Goal: Task Accomplishment & Management: Use online tool/utility

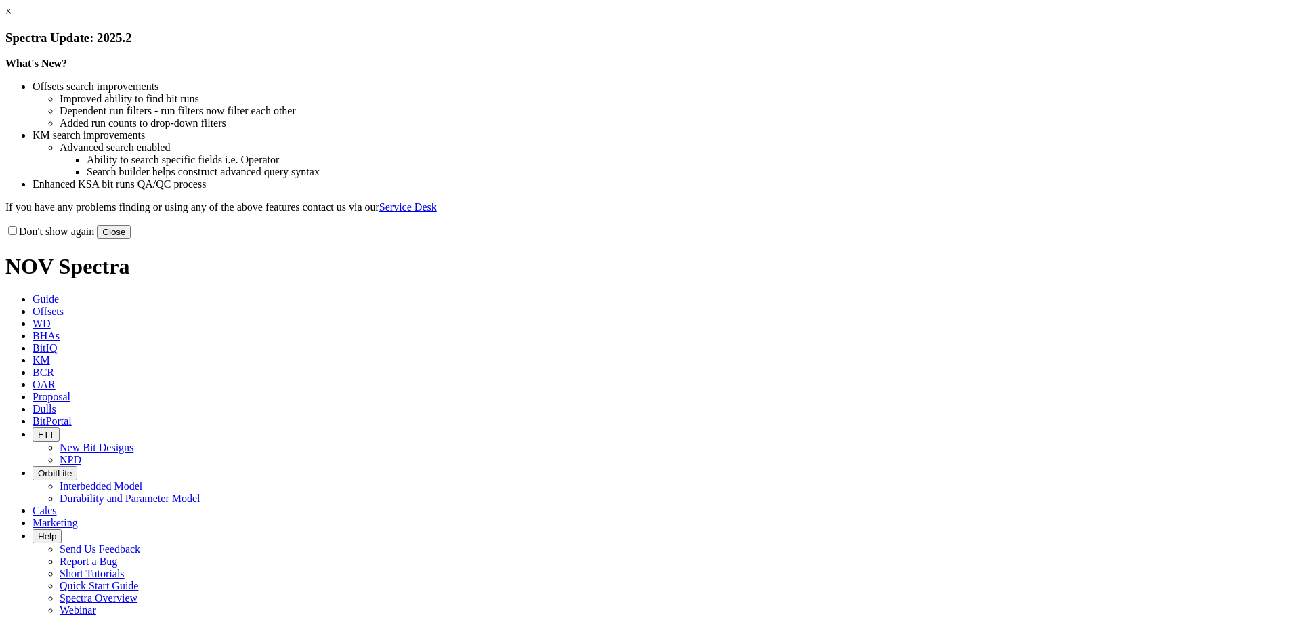
click at [131, 239] on button "Close" at bounding box center [114, 232] width 34 height 14
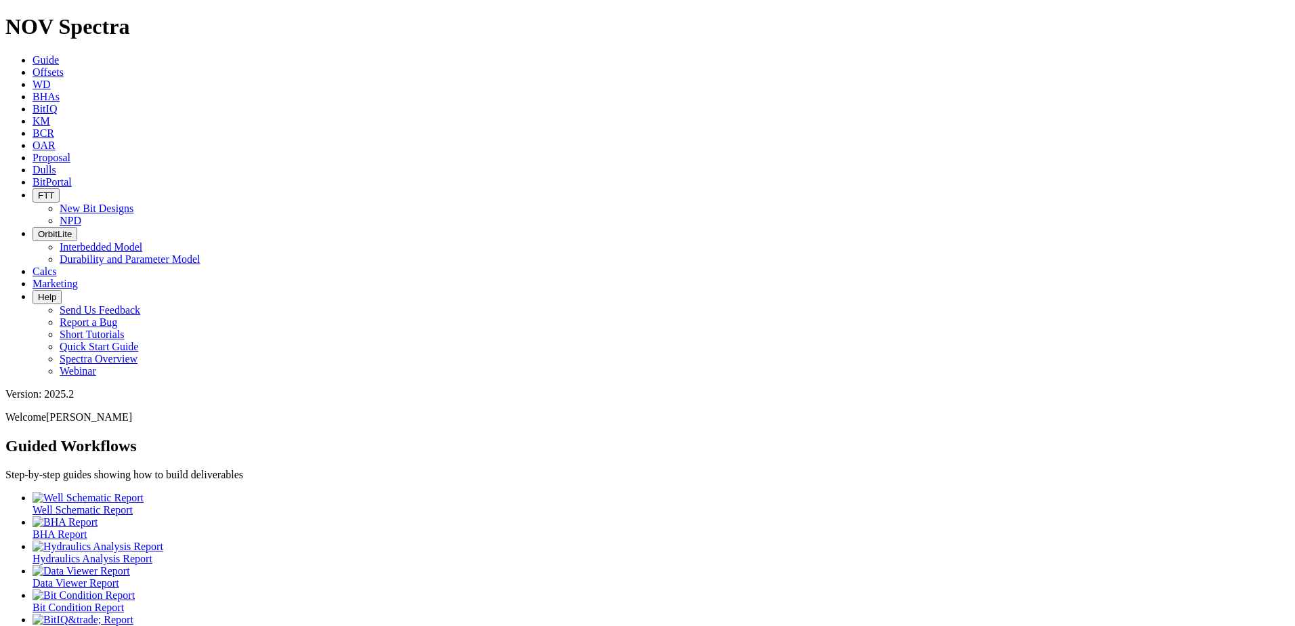
click at [33, 164] on icon at bounding box center [33, 170] width 0 height 12
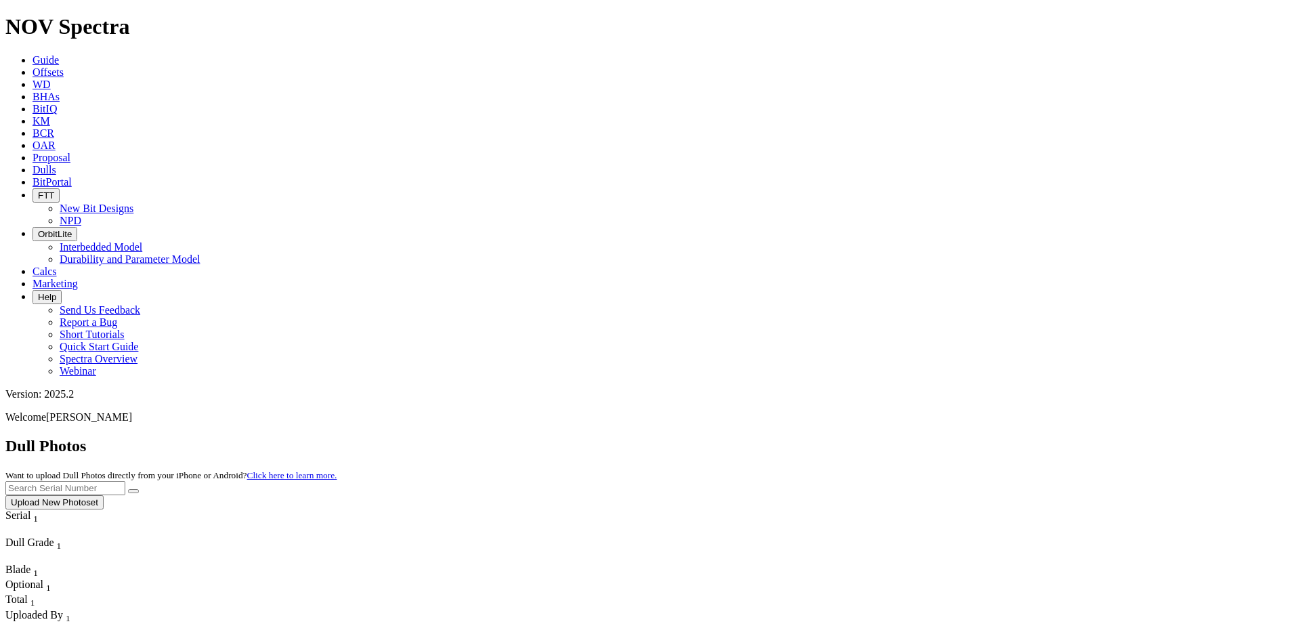
click at [125, 481] on input "text" at bounding box center [65, 488] width 120 height 14
paste input "A320995"
type input "A320995"
click at [133, 491] on icon "submit" at bounding box center [133, 491] width 0 height 0
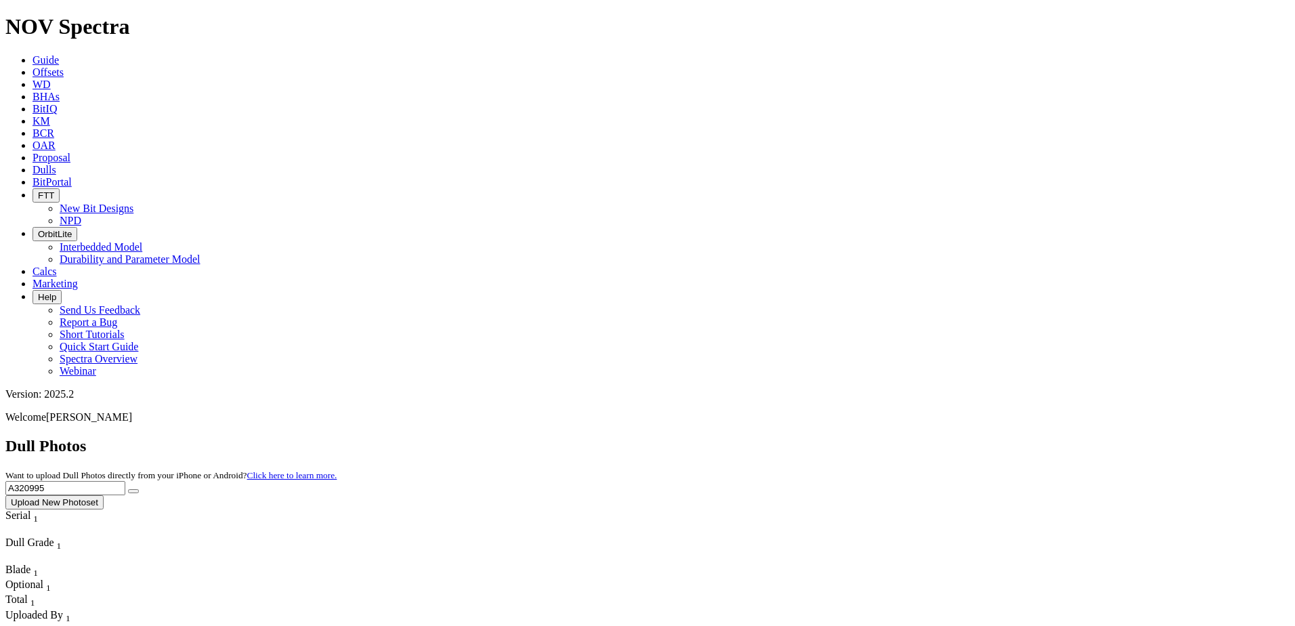
click at [64, 66] on link "Offsets" at bounding box center [48, 72] width 31 height 12
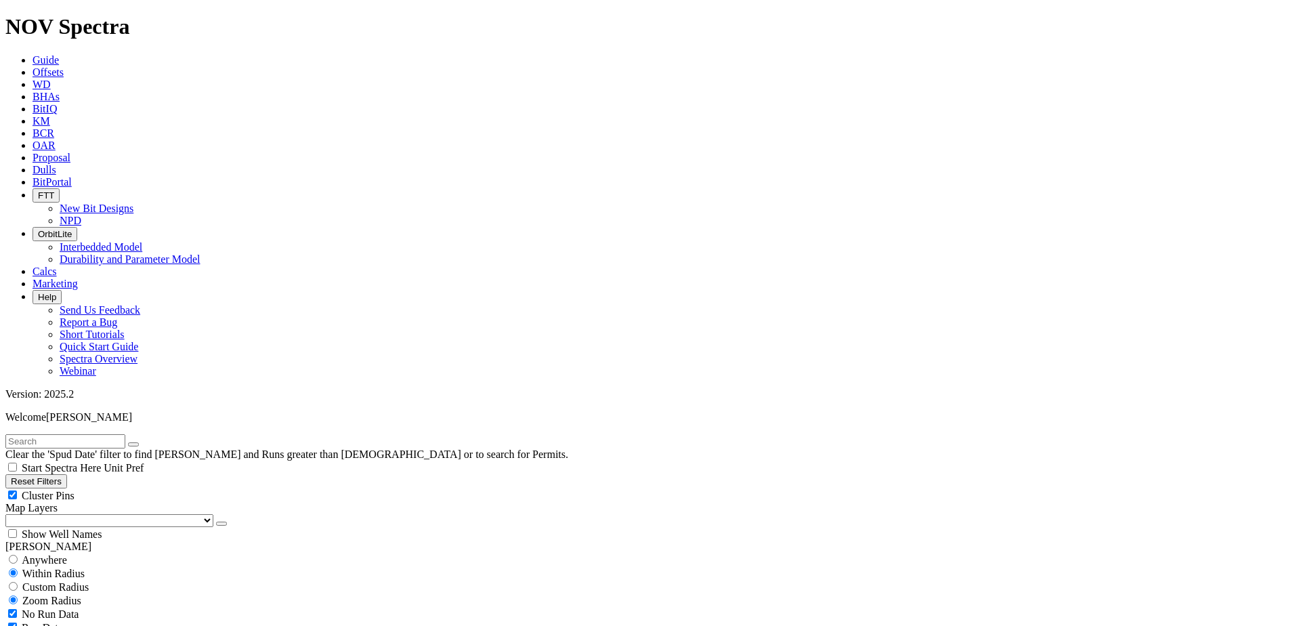
click at [73, 434] on input "text" at bounding box center [65, 441] width 120 height 14
paste input "A320995"
type input "A320995"
click at [221, 524] on icon "button" at bounding box center [221, 524] width 0 height 0
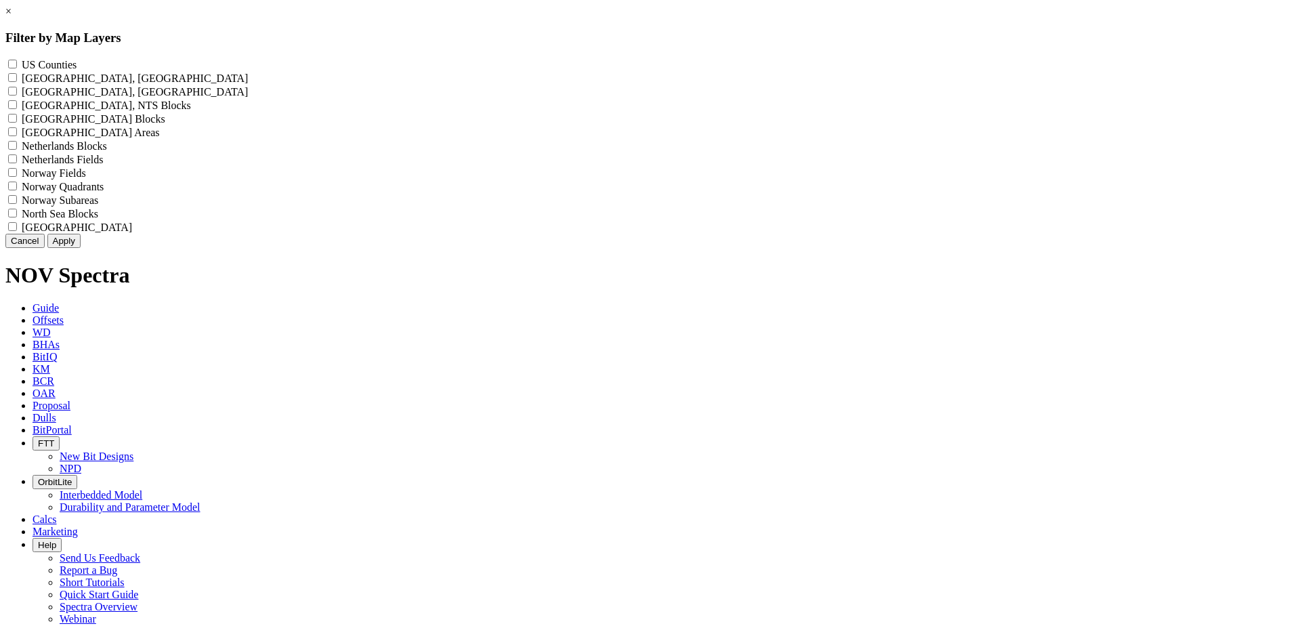
click at [17, 64] on Counties "US Counties - ()" at bounding box center [12, 64] width 9 height 9
checkbox Counties "true"
click at [81, 248] on button "Apply" at bounding box center [63, 241] width 33 height 14
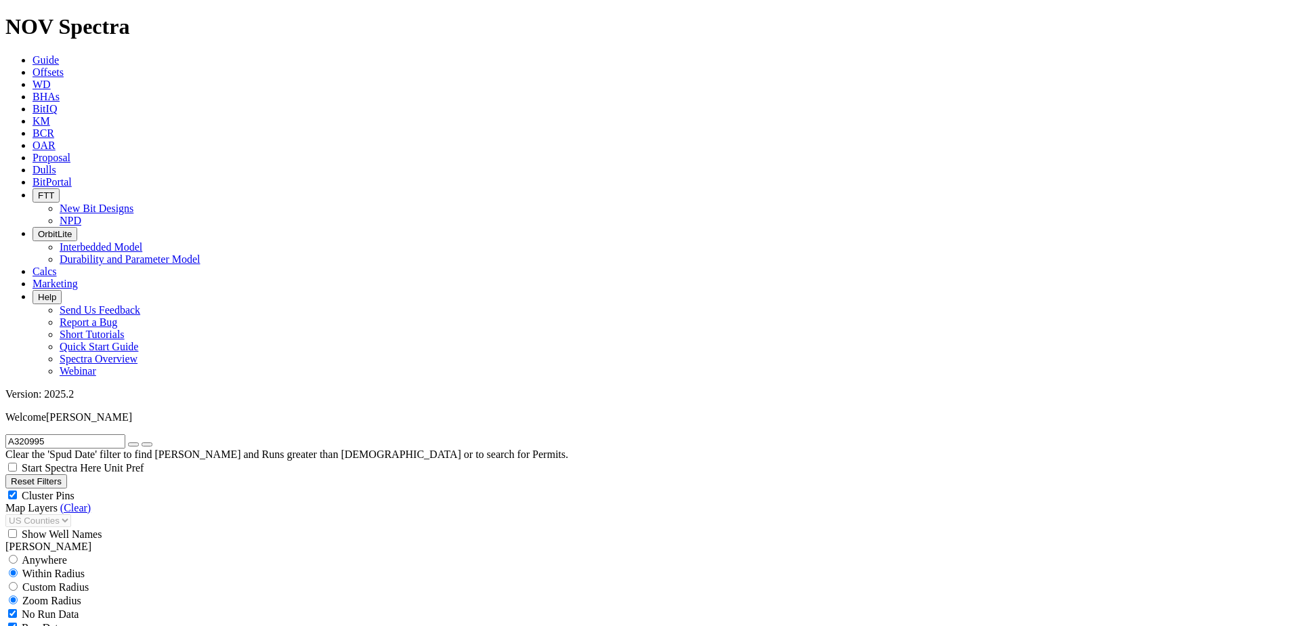
click at [30, 581] on span "Custom Radius" at bounding box center [55, 587] width 66 height 12
radio input "true"
radio input "false"
click at [108, 607] on input "number" at bounding box center [65, 614] width 120 height 14
type input "5"
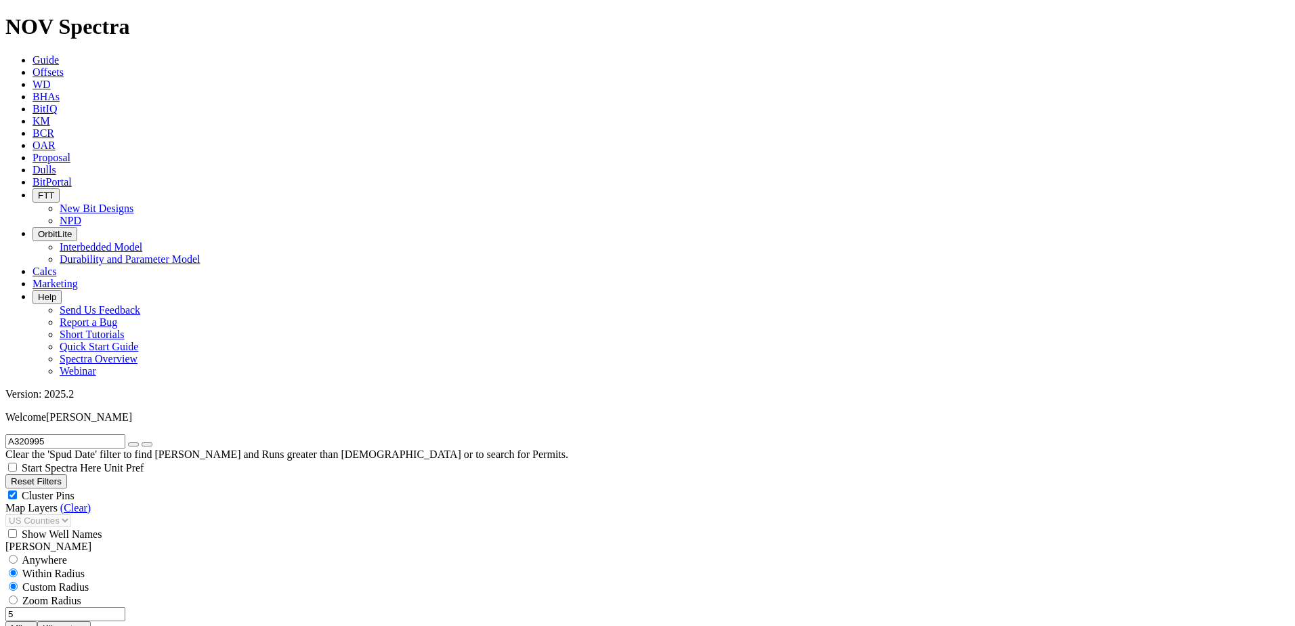
click at [37, 621] on button "Miles" at bounding box center [21, 628] width 32 height 14
click at [133, 444] on icon "button" at bounding box center [133, 444] width 0 height 0
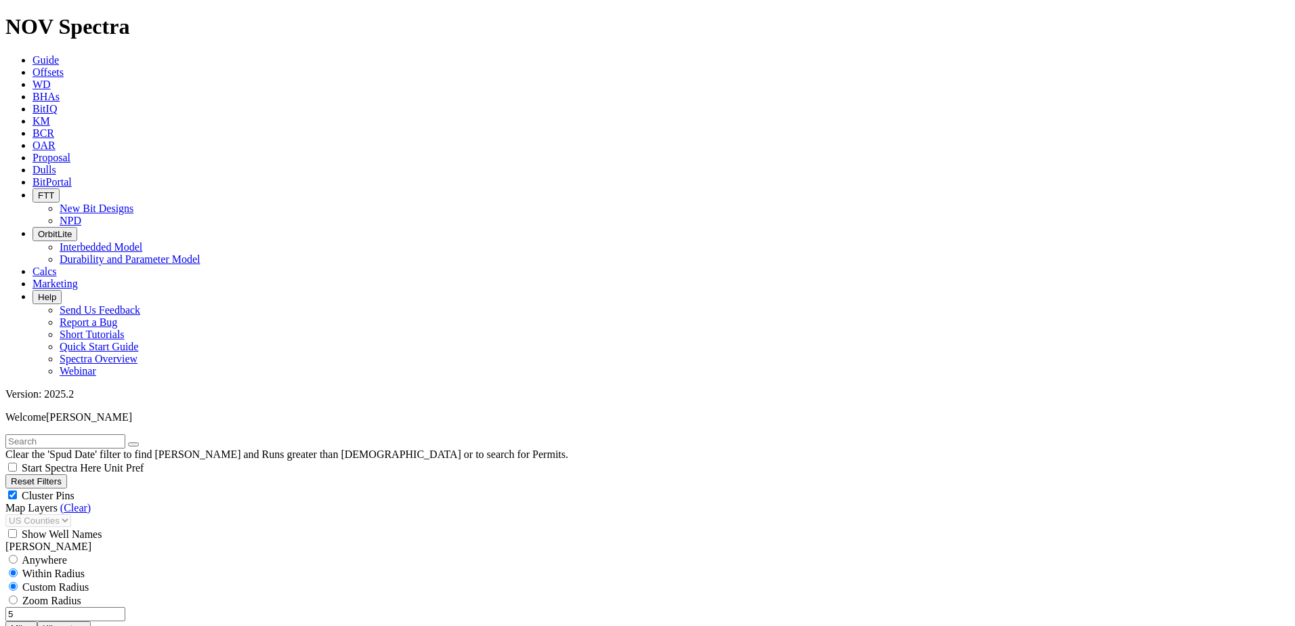
scroll to position [474, 0]
select select "12.25"
checkbox input "false"
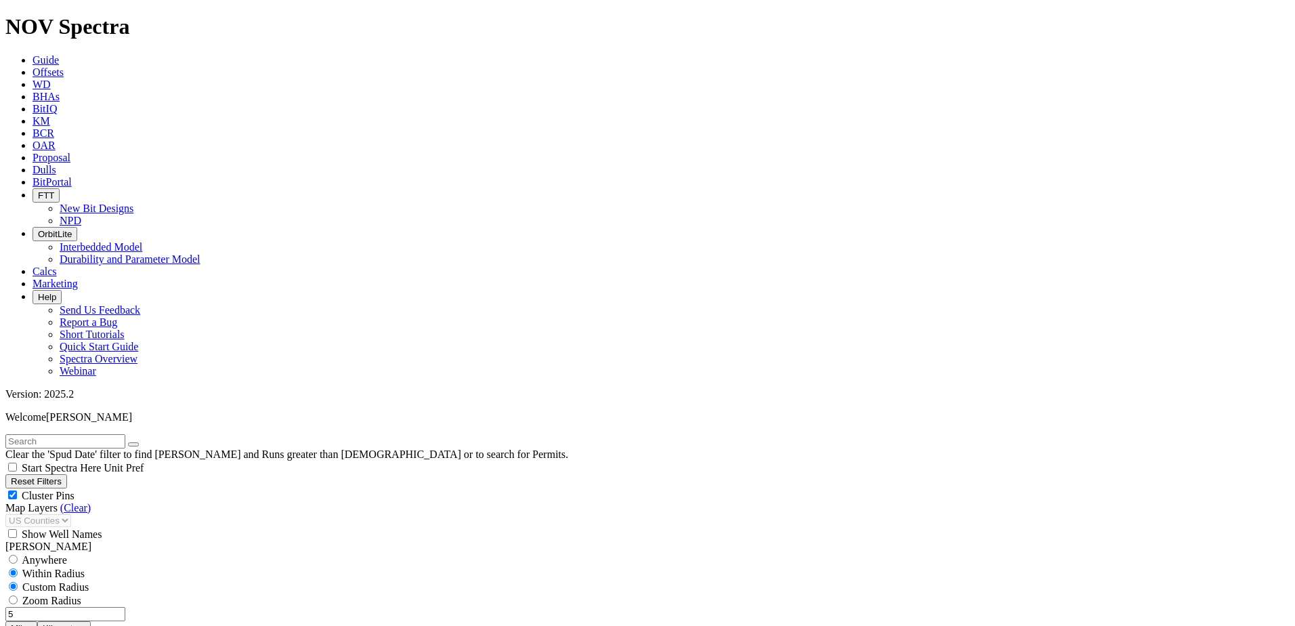
select select "? number:12.25 ?"
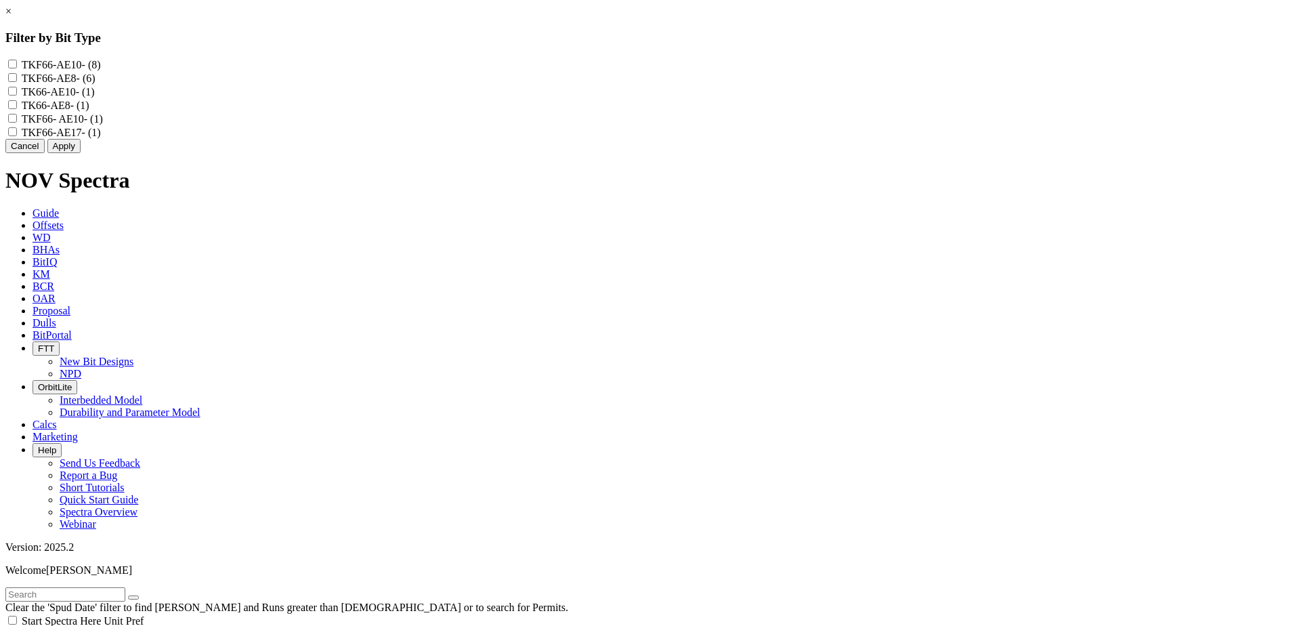
click at [17, 64] on input "TKF66-AE10 - (8)" at bounding box center [12, 64] width 9 height 9
checkbox input "true"
click at [17, 96] on input "TK66-AE10 - (1)" at bounding box center [12, 91] width 9 height 9
checkbox input "true"
click at [566, 125] on div "TKF66- AE10 - (1)" at bounding box center [647, 119] width 1284 height 14
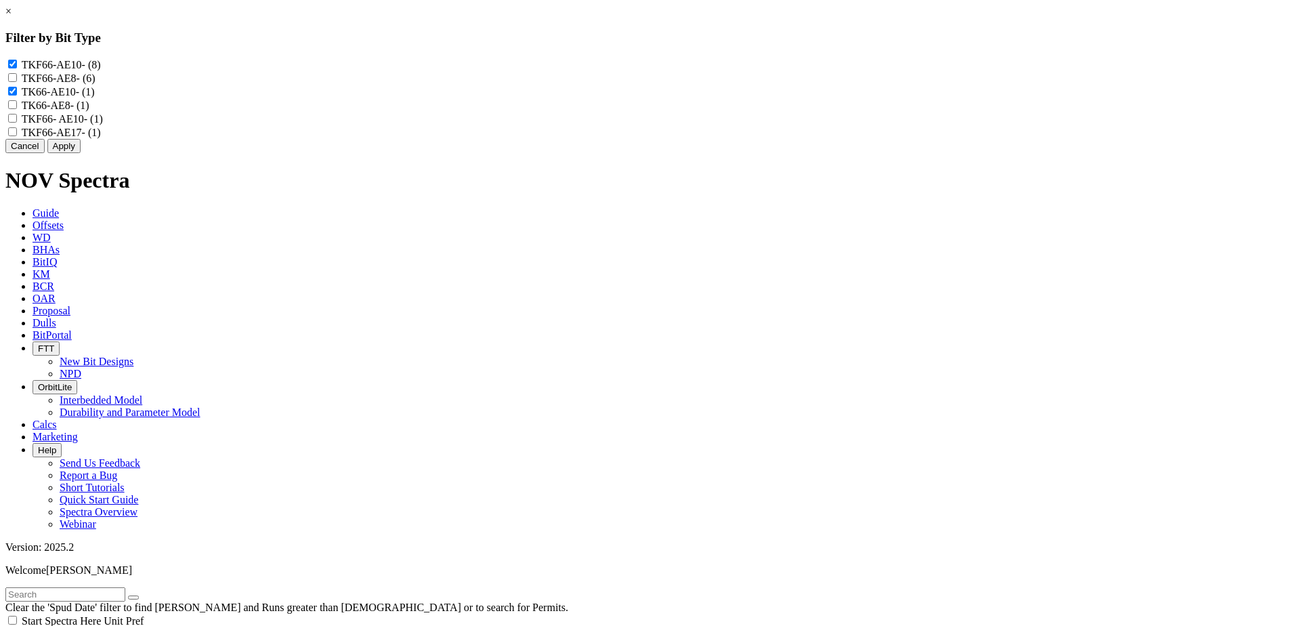
click at [17, 123] on AE10 "TKF66- AE10 - (1)" at bounding box center [12, 118] width 9 height 9
checkbox AE10 "true"
click at [81, 153] on button "Apply" at bounding box center [63, 146] width 33 height 14
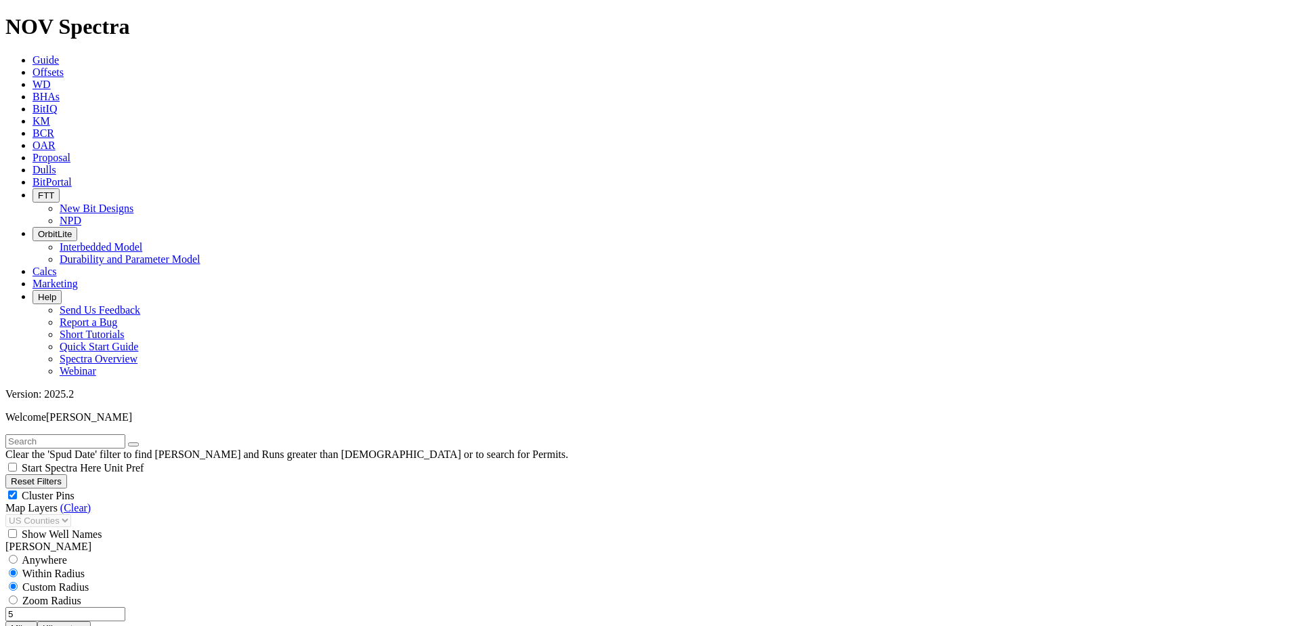
type input "3000"
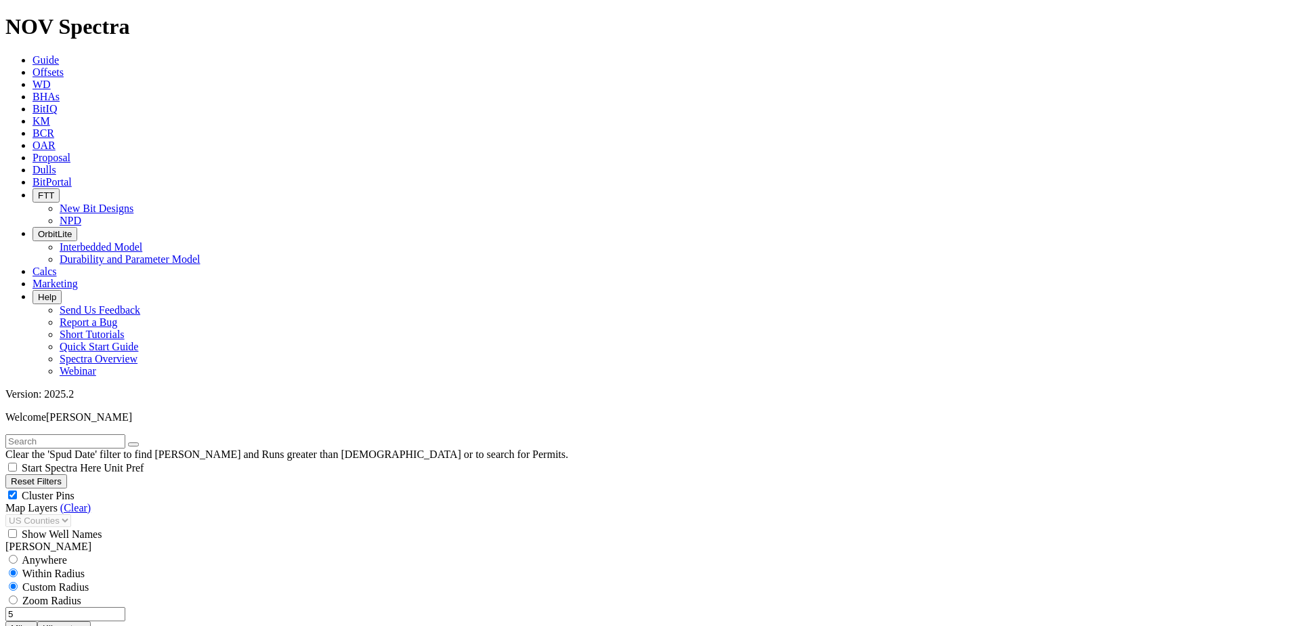
type input "4000"
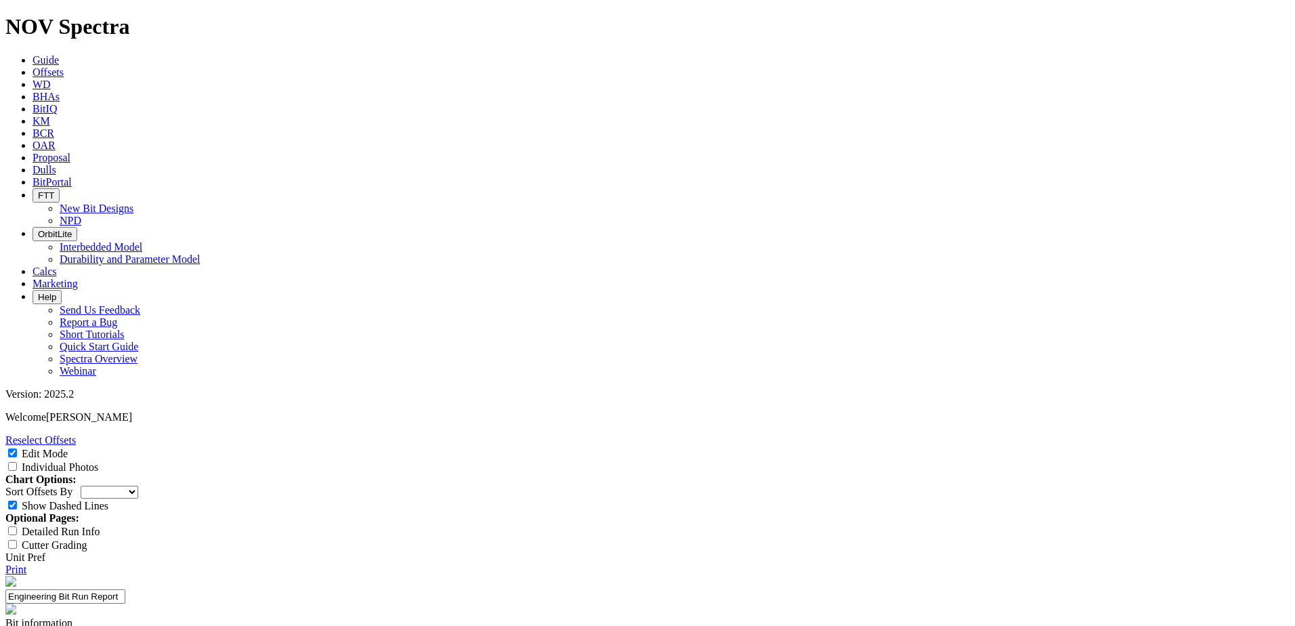
select select "Bit Material"
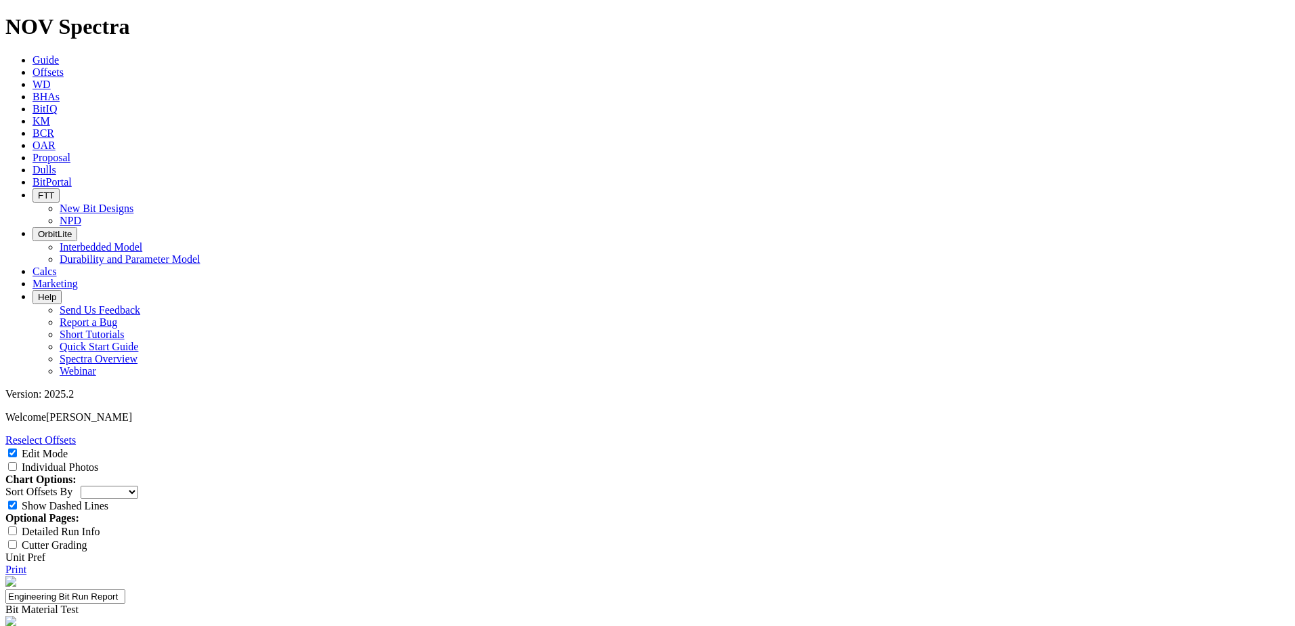
type input "SNM TSP"
paste textarea "Blades 1/4 use STD TSP, Blades 2/5 use prototype 11x2mm TSP, Blade 3/6 use prot…"
type textarea "Blades 1/4 use STD TSP, Blades 2/5 use prototype 11x2mm TSP, Blade 3/6 use prot…"
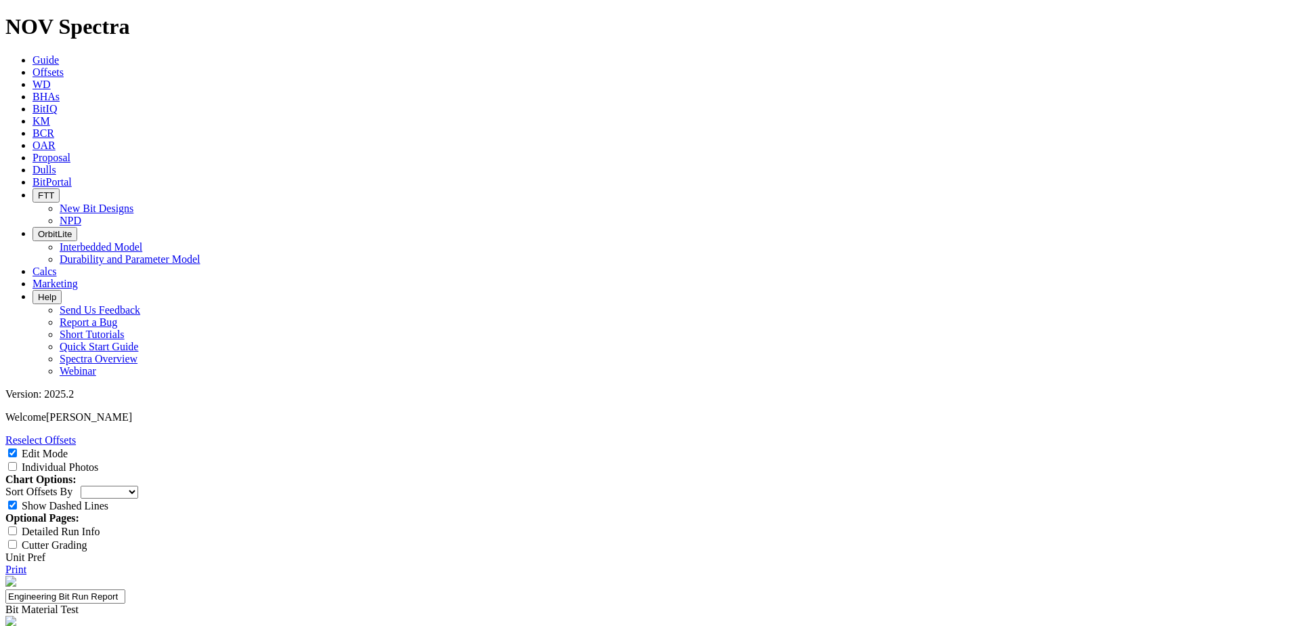
scroll to position [203, 0]
drag, startPoint x: 853, startPoint y: 461, endPoint x: 670, endPoint y: 450, distance: 183.9
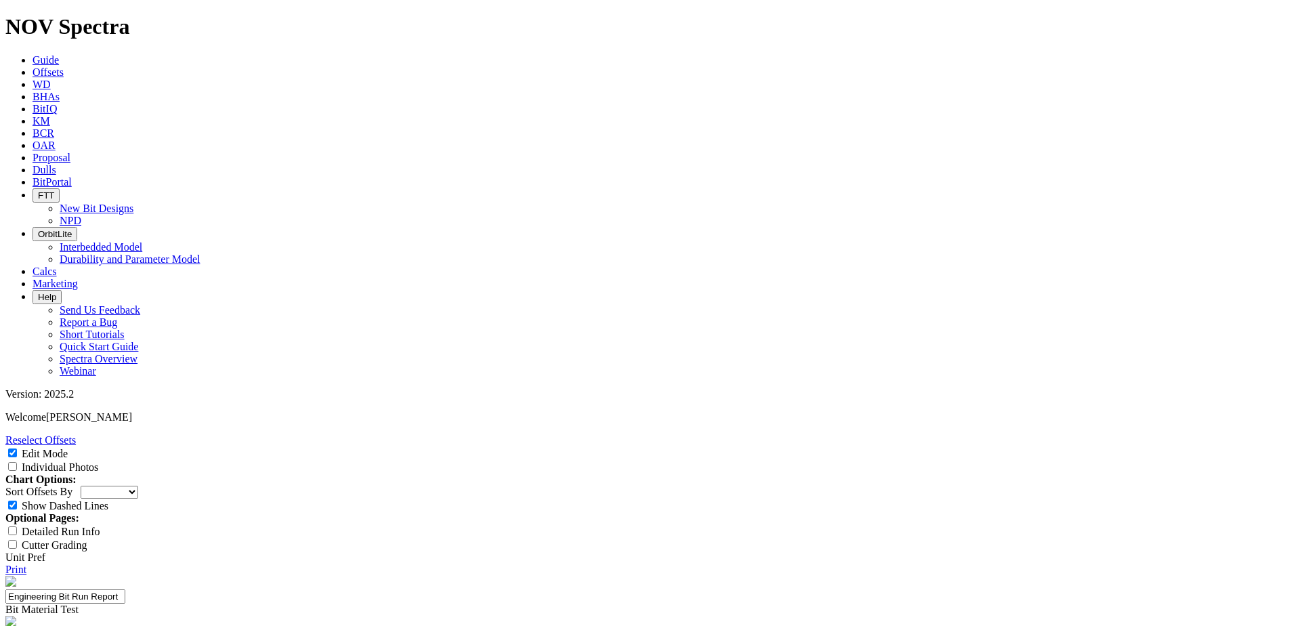
drag, startPoint x: 726, startPoint y: 473, endPoint x: 669, endPoint y: 469, distance: 57.7
paste textarea "cking on the top of the pad, Lost upper inserts."
type textarea "B1, HF flacking on the top of the pad, Lost upper inserts. B2, HF flacking on t…"
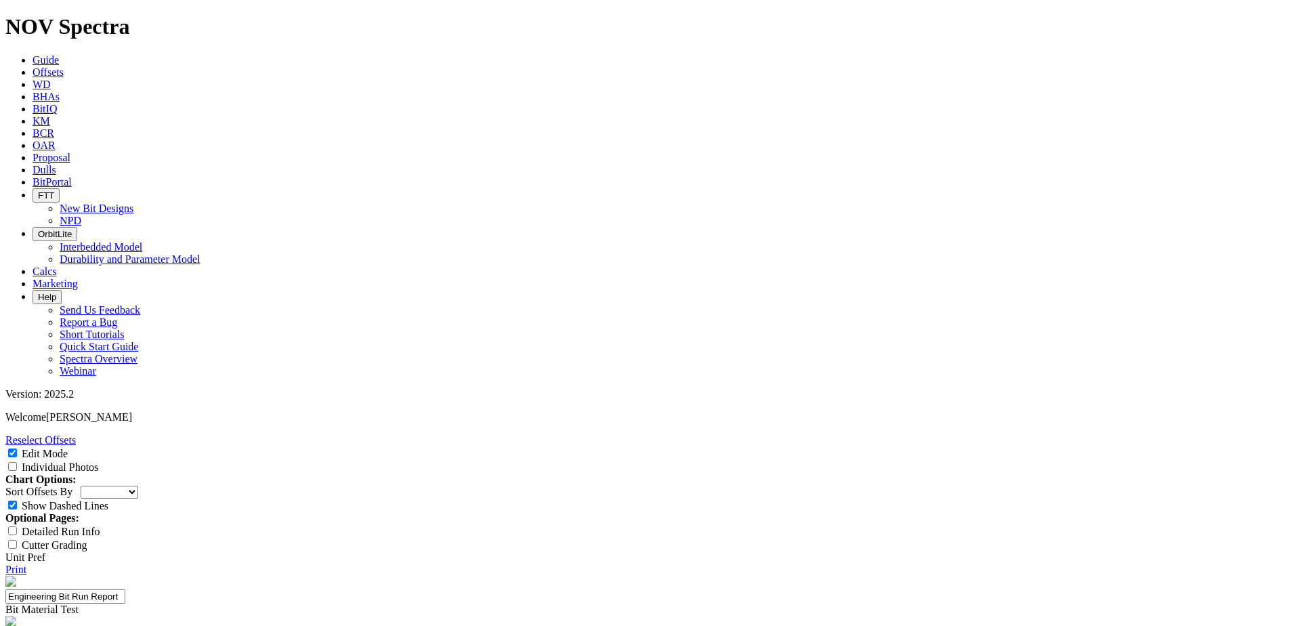
scroll to position [0, 0]
drag, startPoint x: 669, startPoint y: 463, endPoint x: 847, endPoint y: 473, distance: 179.2
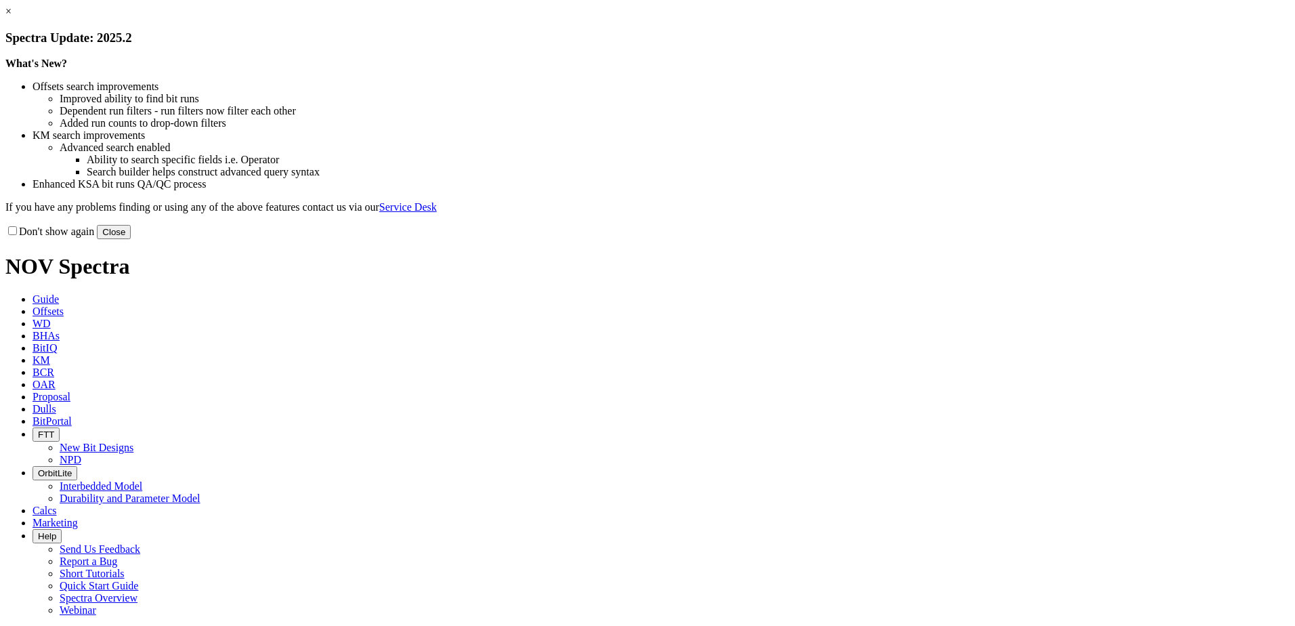
click at [131, 239] on button "Close" at bounding box center [114, 232] width 34 height 14
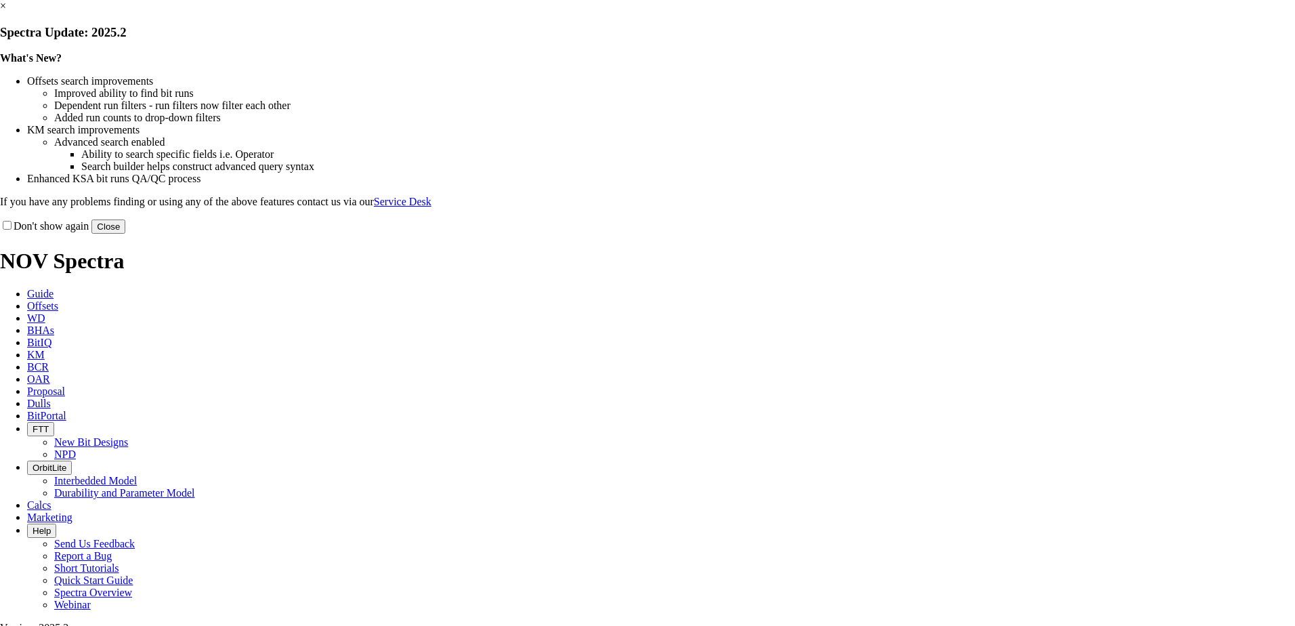
click at [125, 234] on button "Close" at bounding box center [108, 226] width 34 height 14
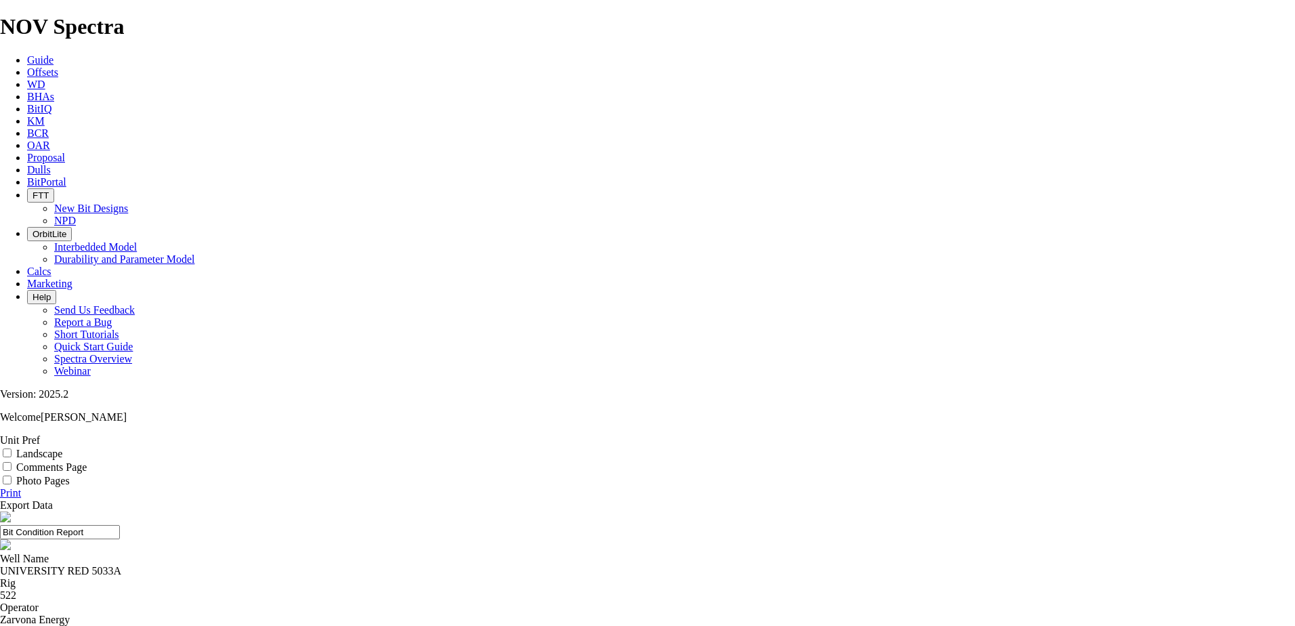
copy div "A320995"
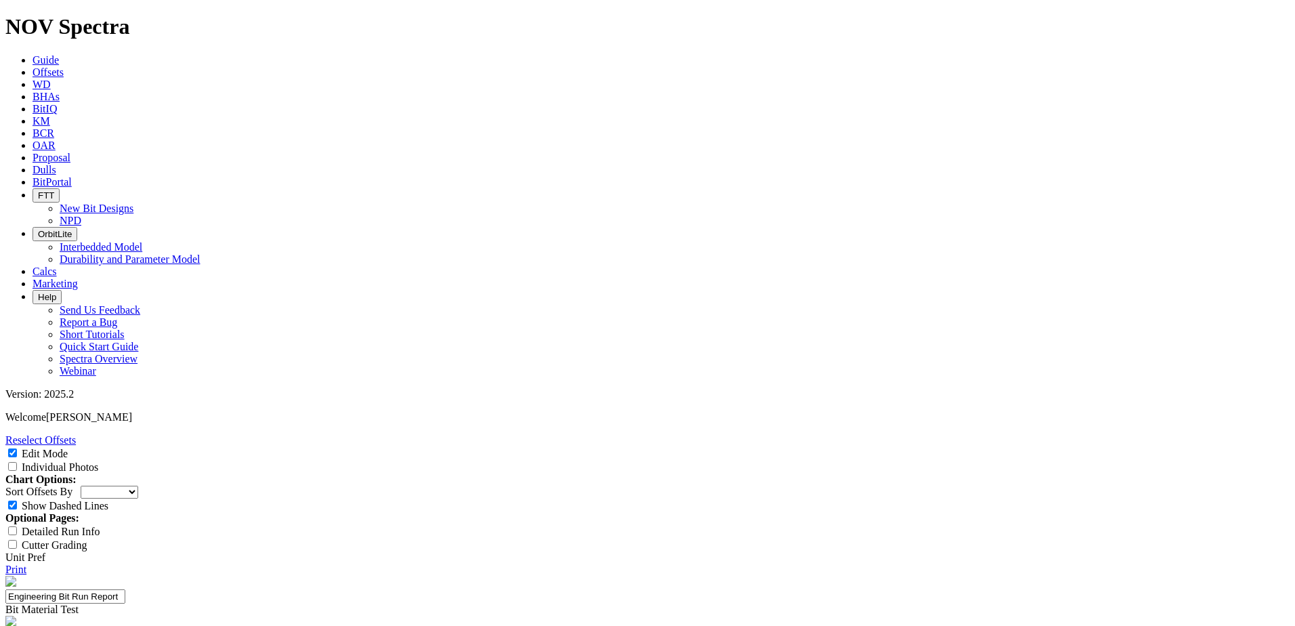
select select "Bit Material"
drag, startPoint x: 669, startPoint y: 492, endPoint x: 692, endPoint y: 490, distance: 22.4
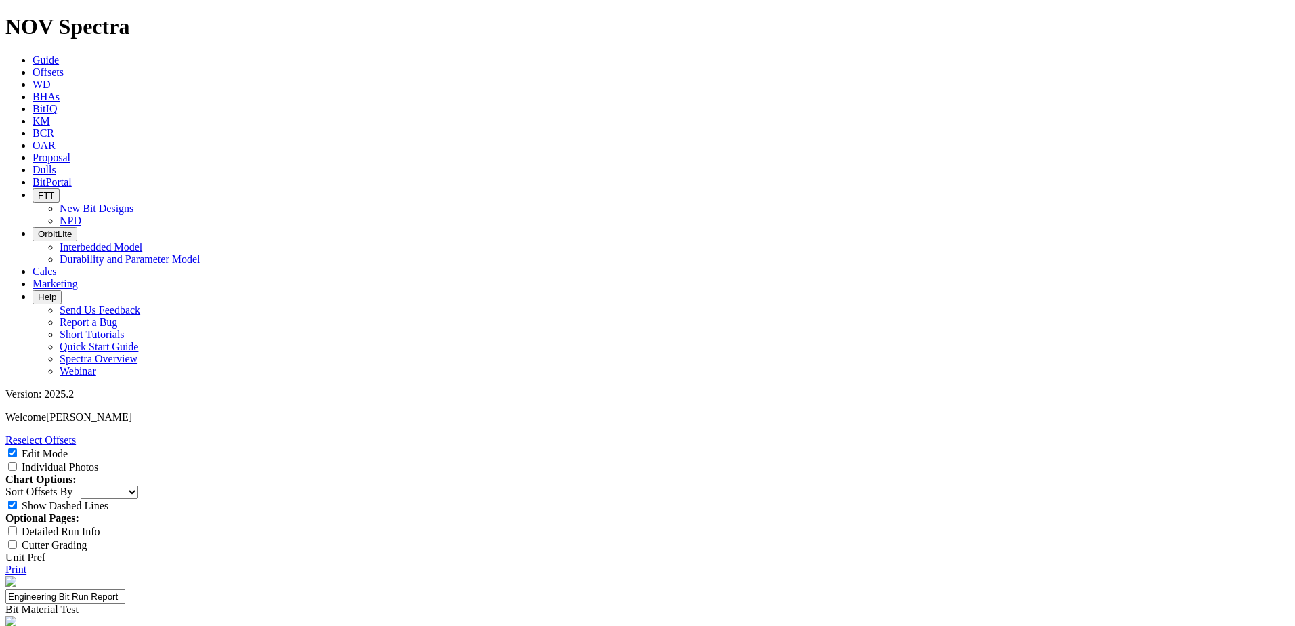
scroll to position [32, 0]
type textarea "B1, HF flacking on the top of the pad, Lost upper inserts. B2, HF flacking on t…"
type textarea "A"
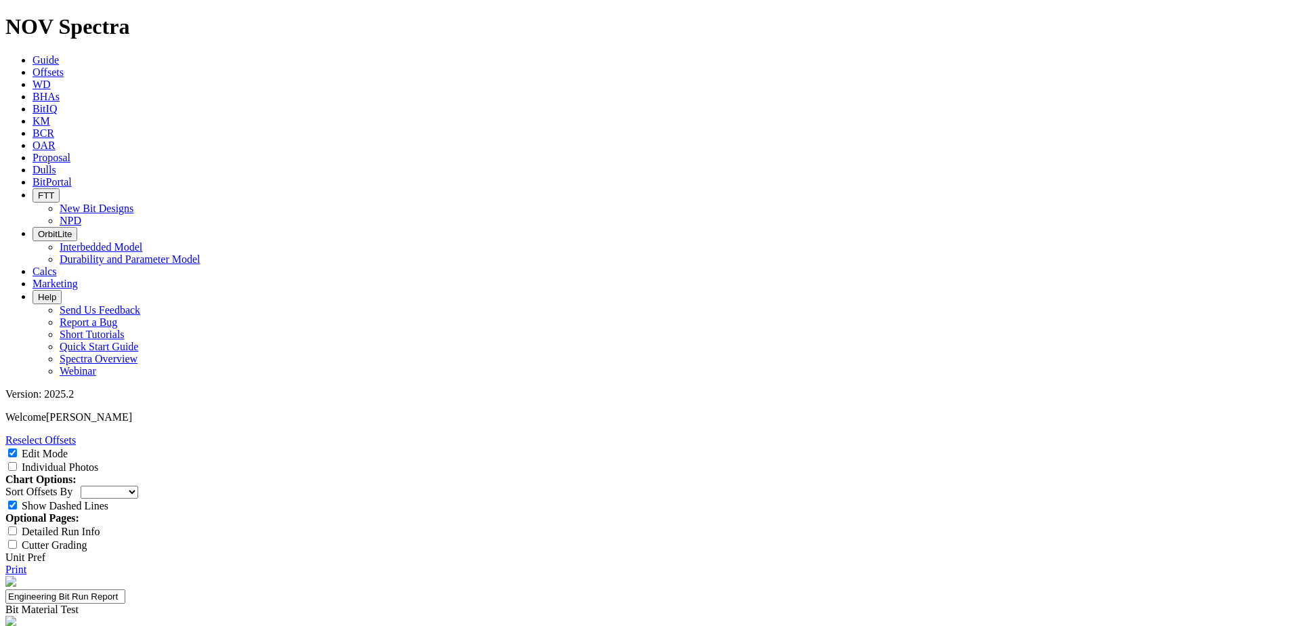
scroll to position [339, 0]
type textarea "Average run on the vertical section."
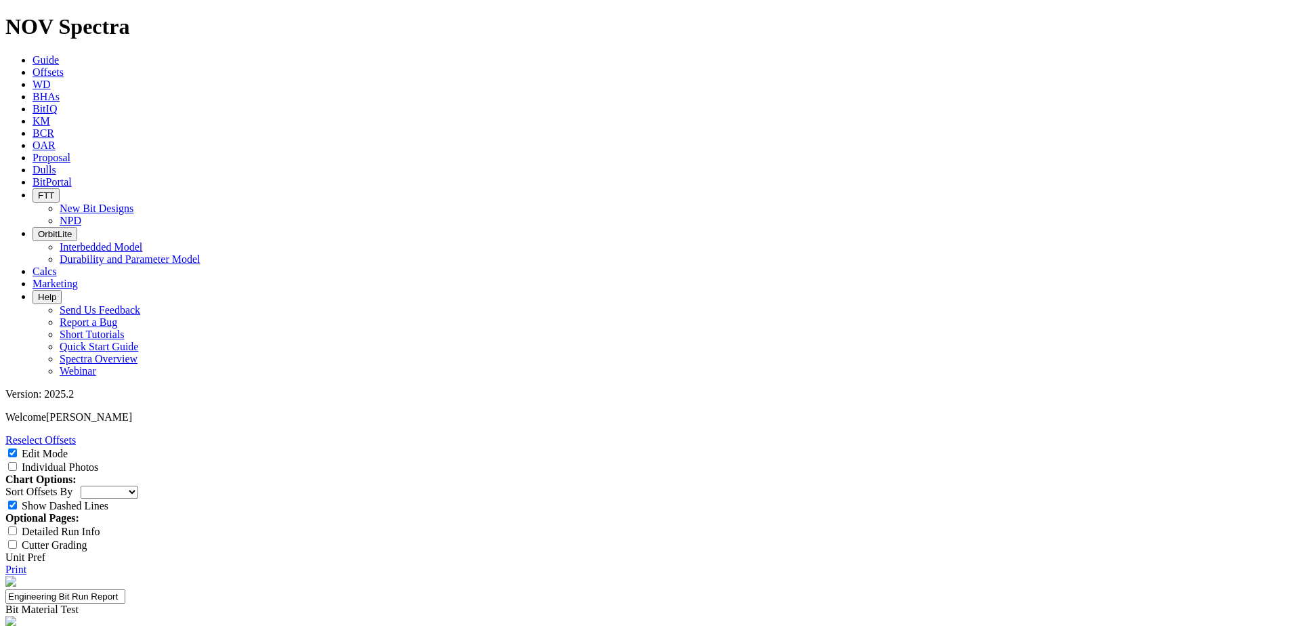
drag, startPoint x: 620, startPoint y: 366, endPoint x: 610, endPoint y: 360, distance: 10.9
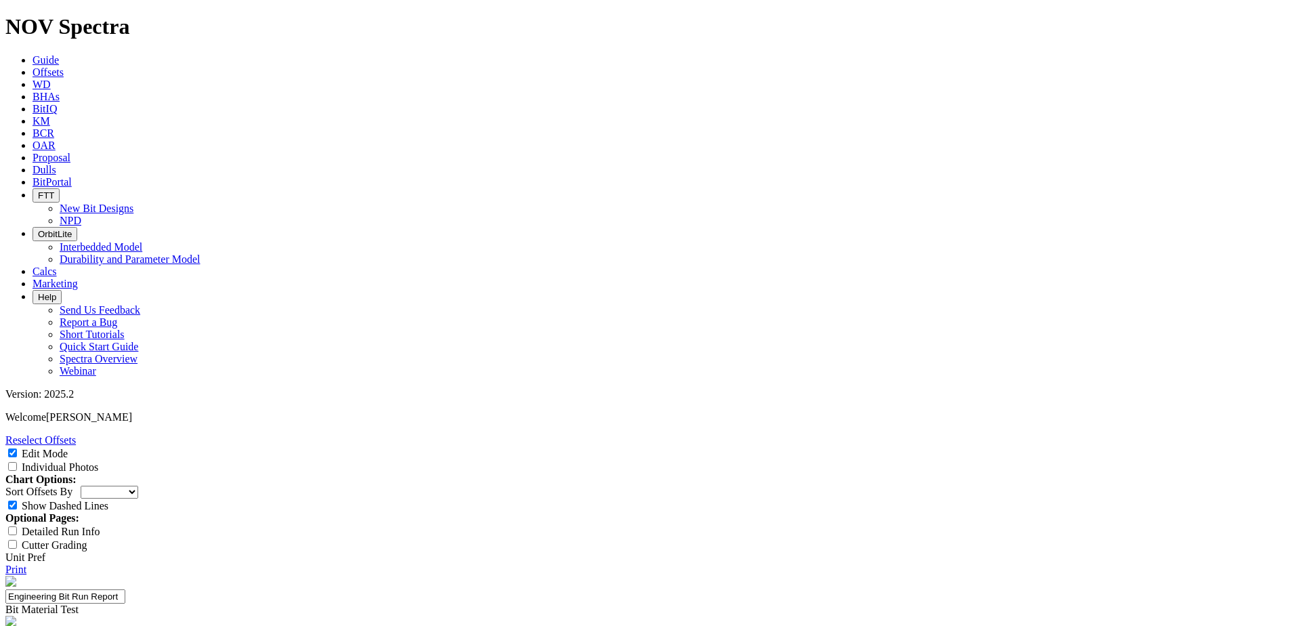
drag, startPoint x: 738, startPoint y: 426, endPoint x: 643, endPoint y: 353, distance: 119.8
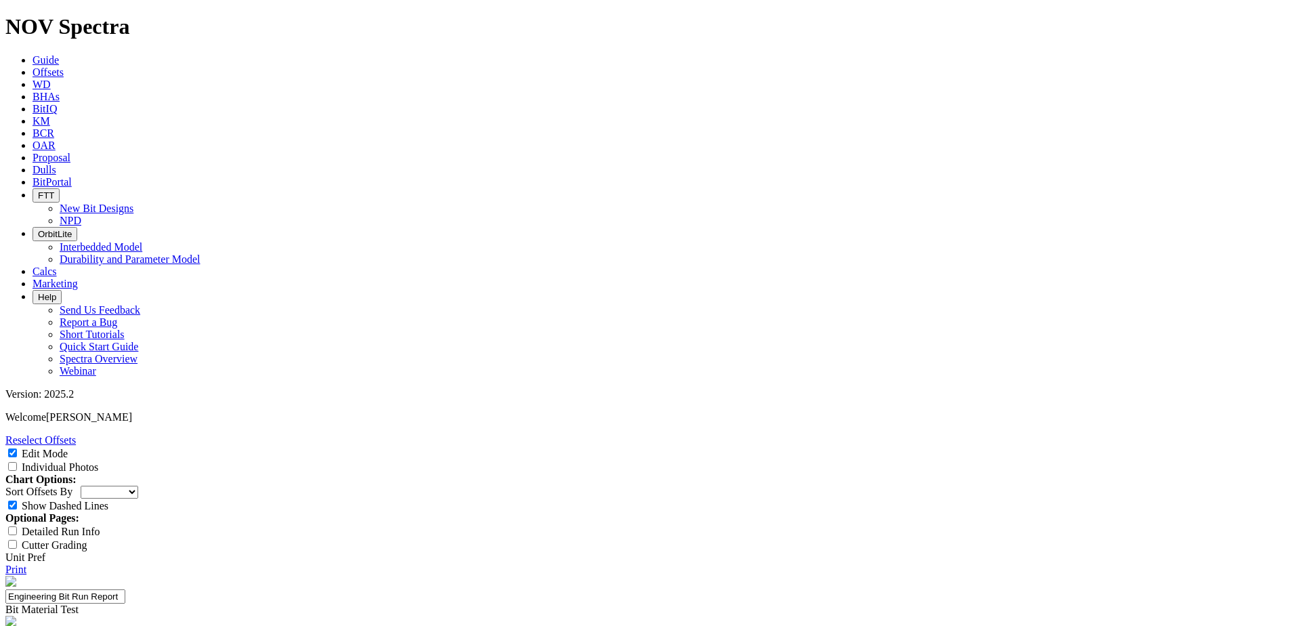
type textarea "B1, HF flacking on the top of the pad, Lost upper inserts. B2, HF flacking on t…"
type textarea "Short run on the vertical section."
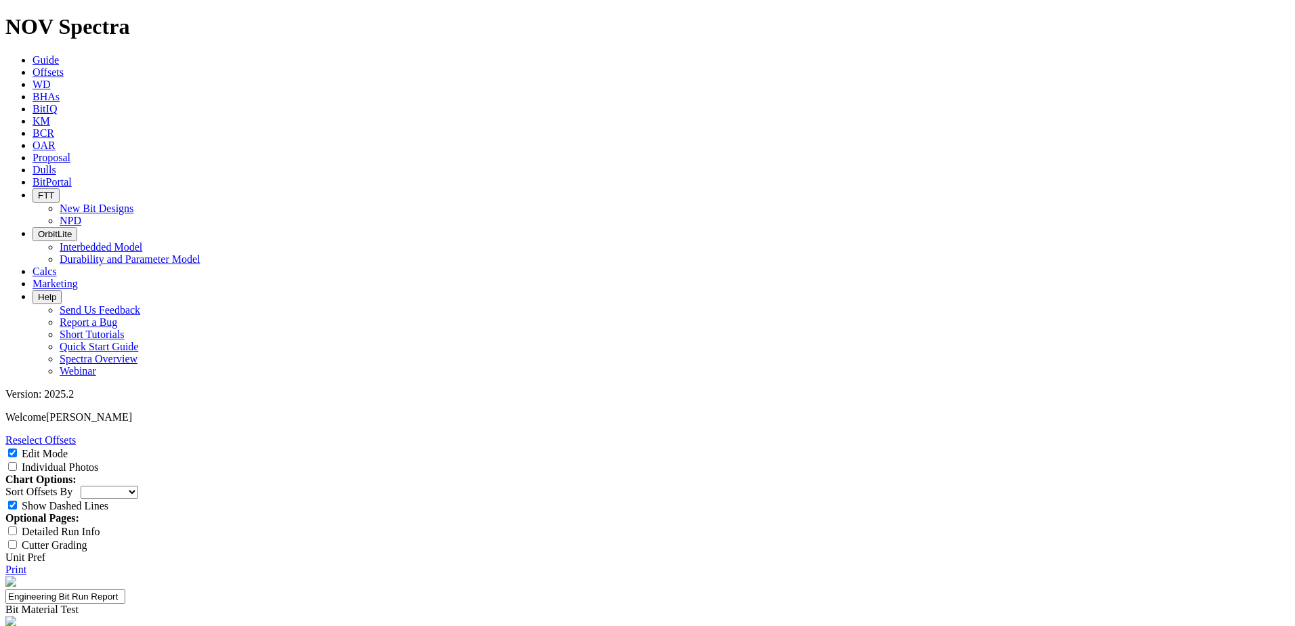
click at [56, 164] on span "Dulls" at bounding box center [45, 170] width 24 height 12
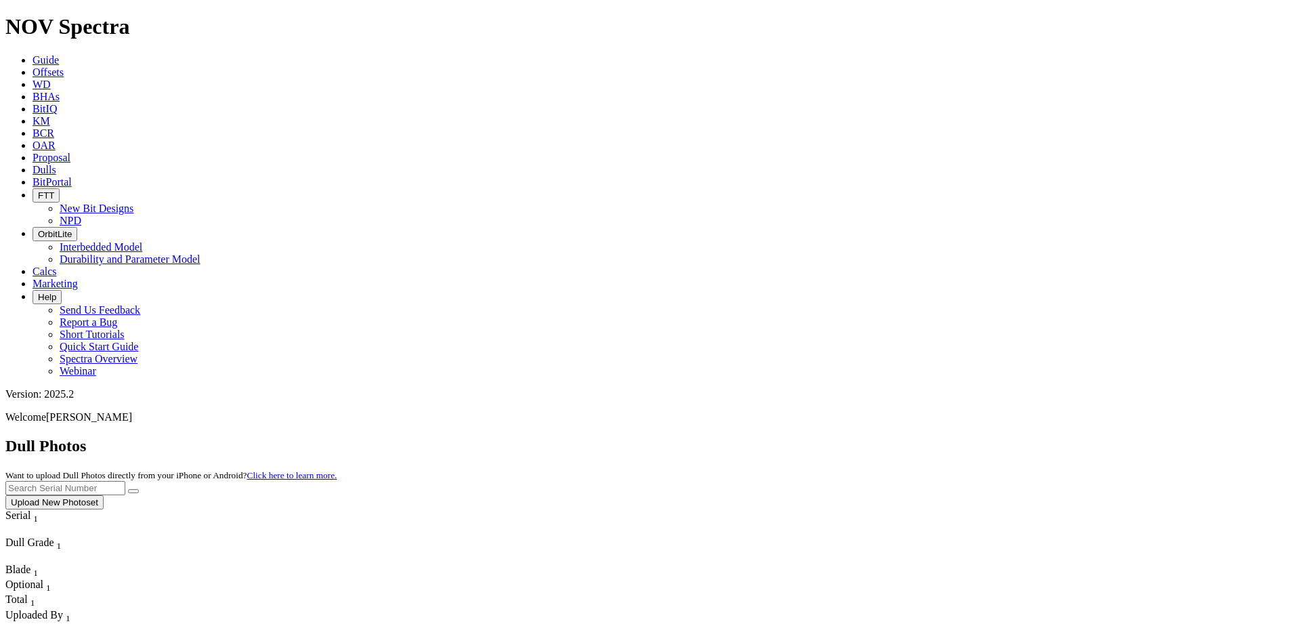
click at [125, 481] on input "text" at bounding box center [65, 488] width 120 height 14
paste input "A321246"
click at [139, 489] on button "submit" at bounding box center [133, 491] width 11 height 4
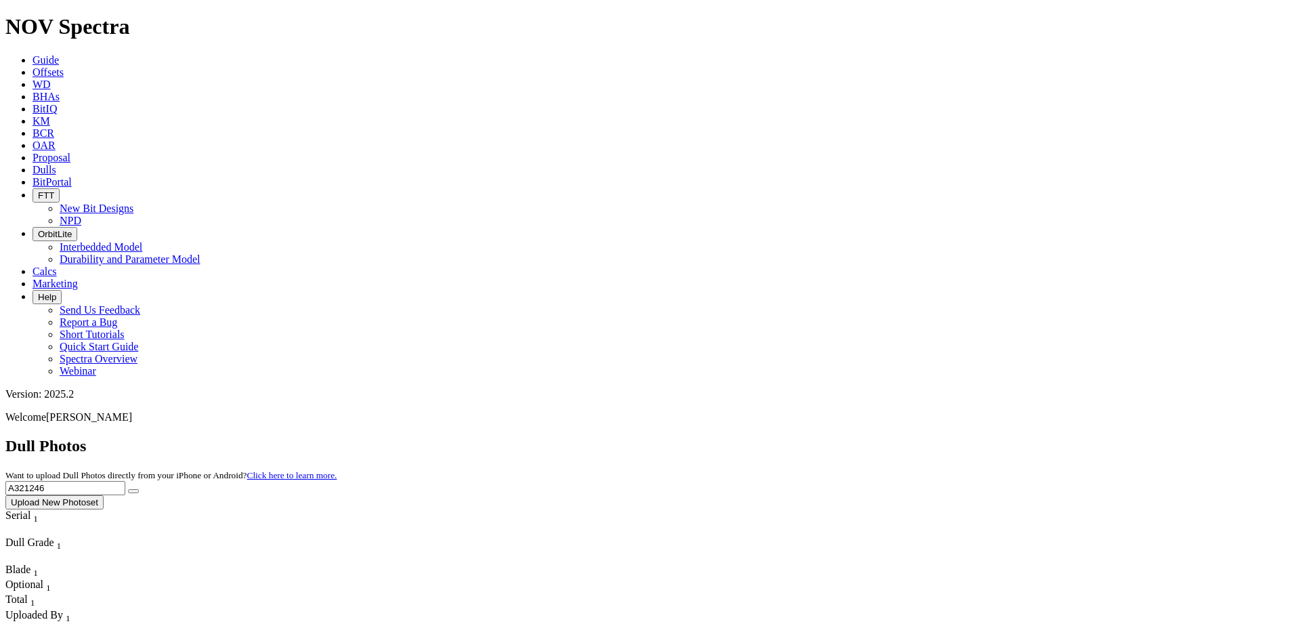
click at [125, 481] on input "A321246" at bounding box center [65, 488] width 120 height 14
paste input "121250"
click at [133, 491] on icon "submit" at bounding box center [133, 491] width 0 height 0
click at [125, 481] on input "A3121250" at bounding box center [65, 488] width 120 height 14
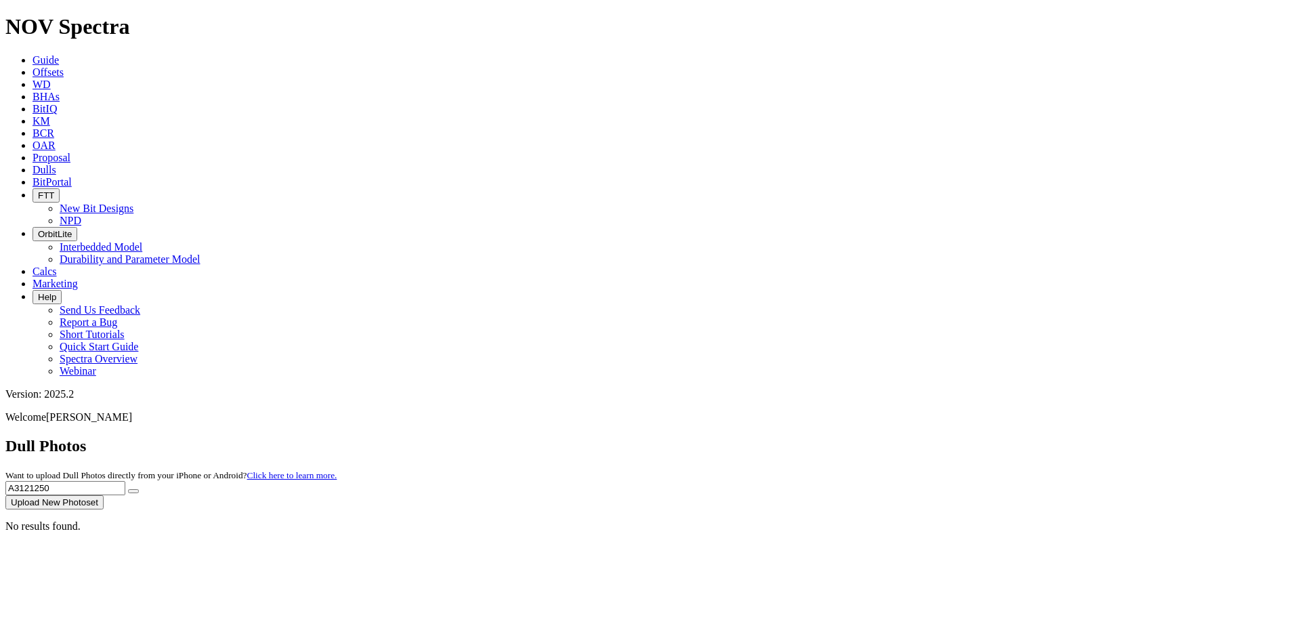
click at [125, 481] on input "A3121250" at bounding box center [65, 488] width 120 height 14
paste input "20991"
type input "A320991"
click at [133, 491] on icon "submit" at bounding box center [133, 491] width 0 height 0
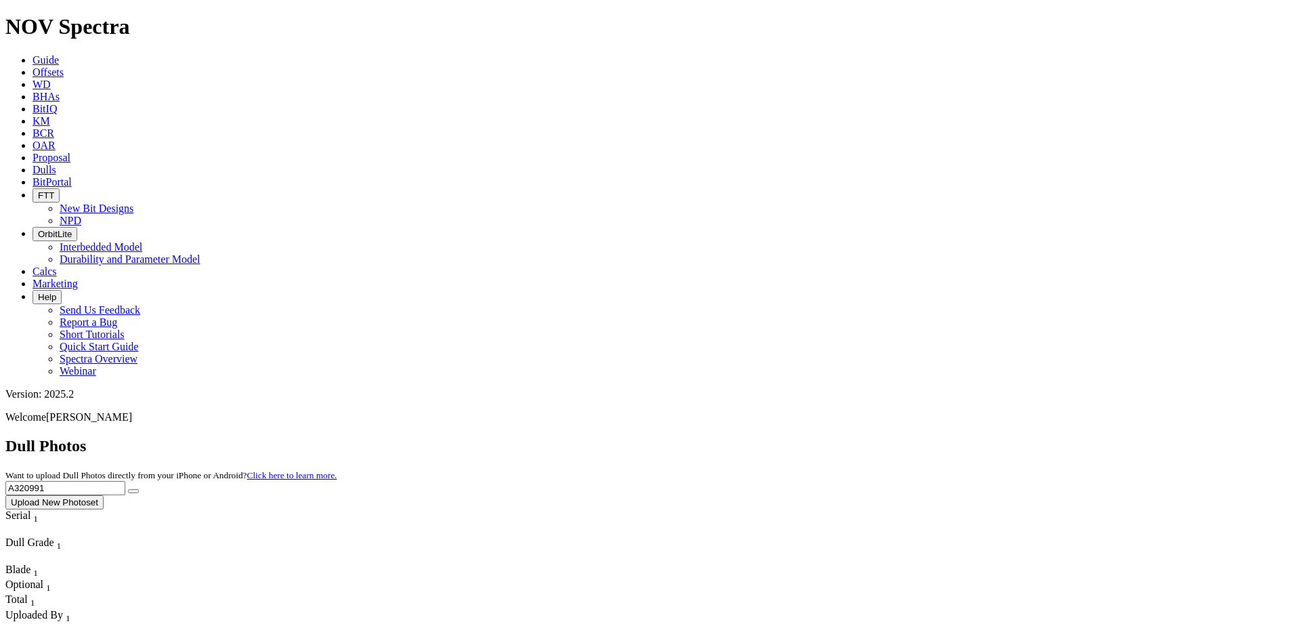
click at [64, 66] on span "Offsets" at bounding box center [48, 72] width 31 height 12
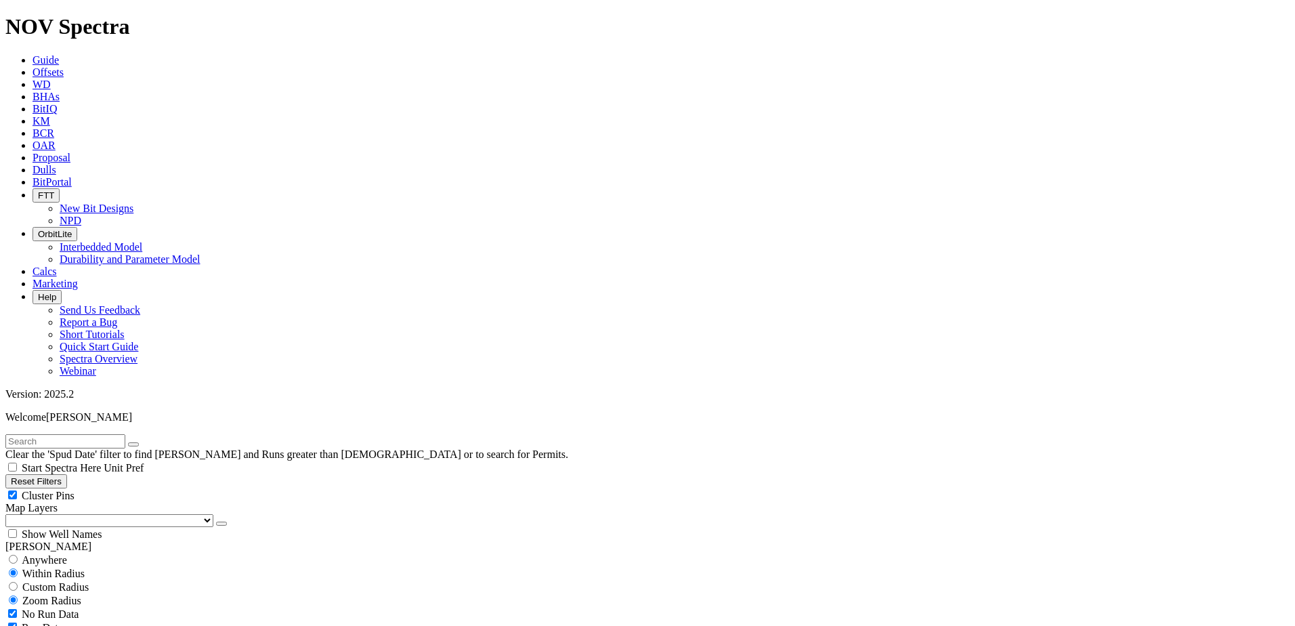
click at [93, 434] on input "text" at bounding box center [65, 441] width 120 height 14
paste input "A320991"
type input "A320991"
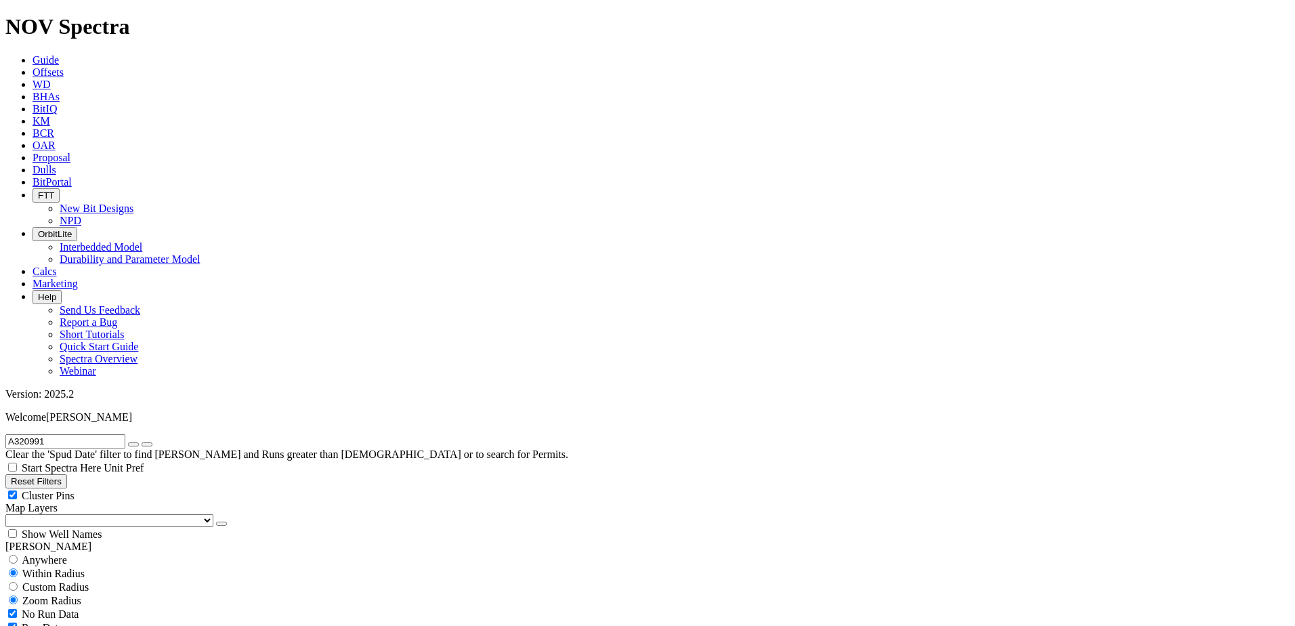
click at [83, 514] on select "US Counties Alberta, CA Townships British Columbia, CA Townships British Columb…" at bounding box center [109, 520] width 208 height 13
click at [10, 514] on select "US Counties Alberta, CA Townships British Columbia, CA Townships British Columb…" at bounding box center [109, 520] width 208 height 13
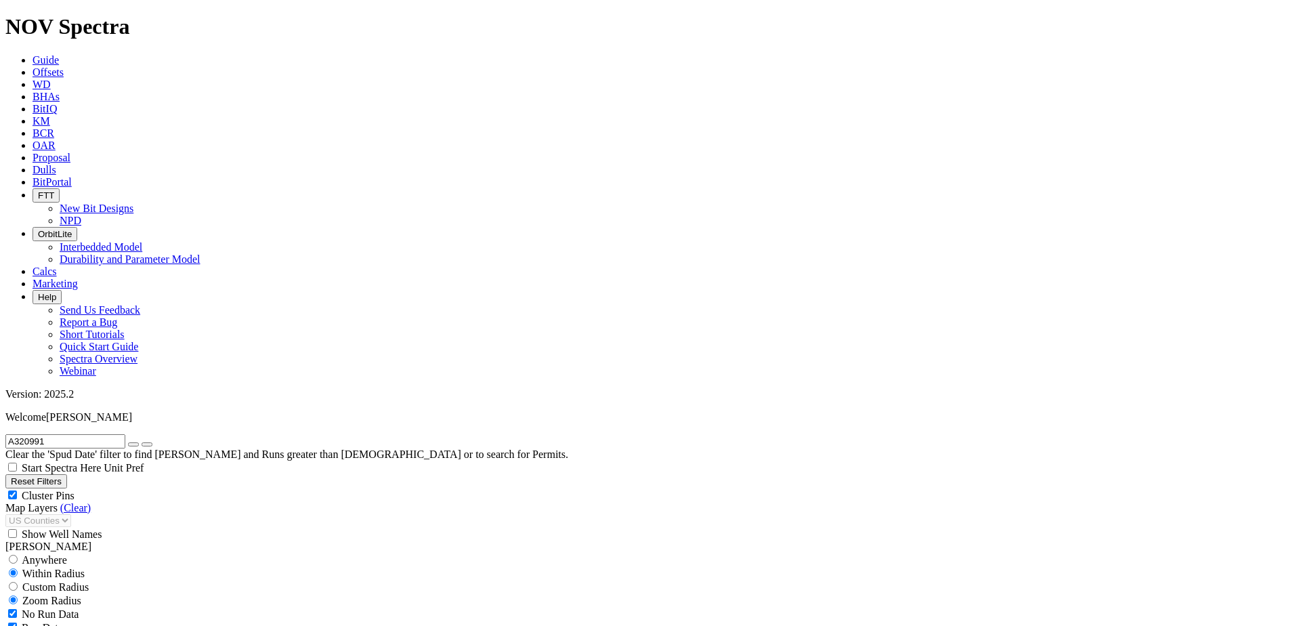
click at [60, 581] on span "Custom Radius" at bounding box center [55, 587] width 66 height 12
radio input "true"
radio input "false"
click at [89, 607] on input "number" at bounding box center [65, 614] width 120 height 14
type input "5"
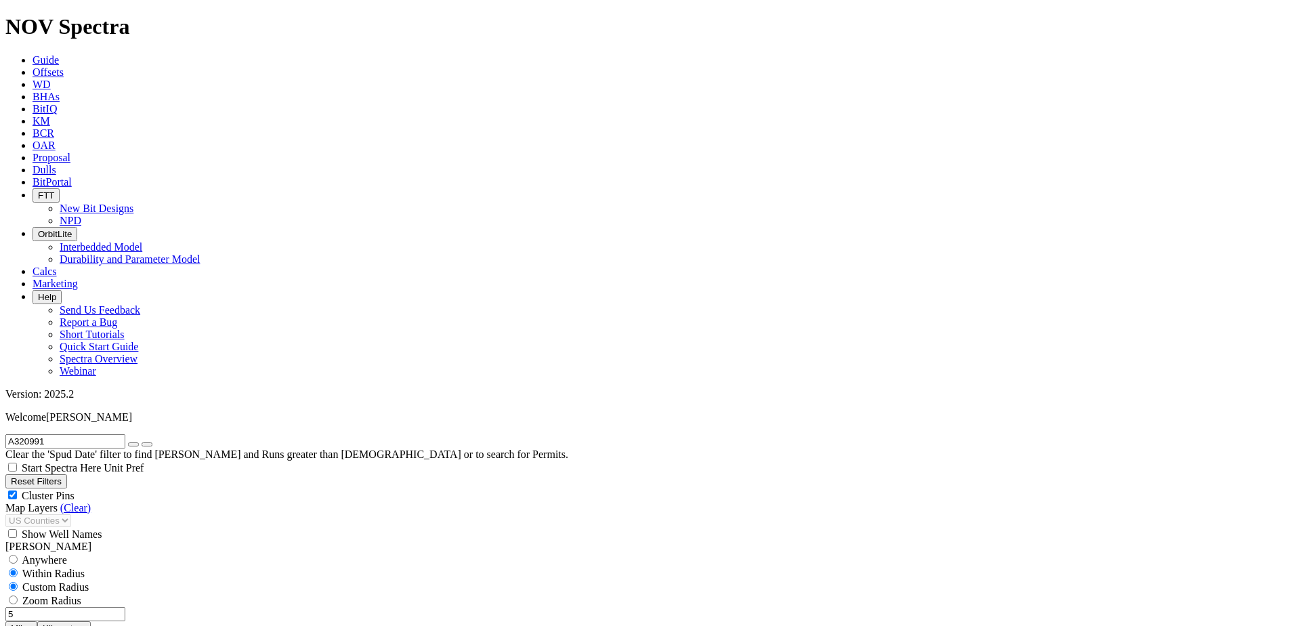
click at [37, 621] on button "Miles" at bounding box center [21, 628] width 32 height 14
click at [133, 444] on icon "button" at bounding box center [133, 444] width 0 height 0
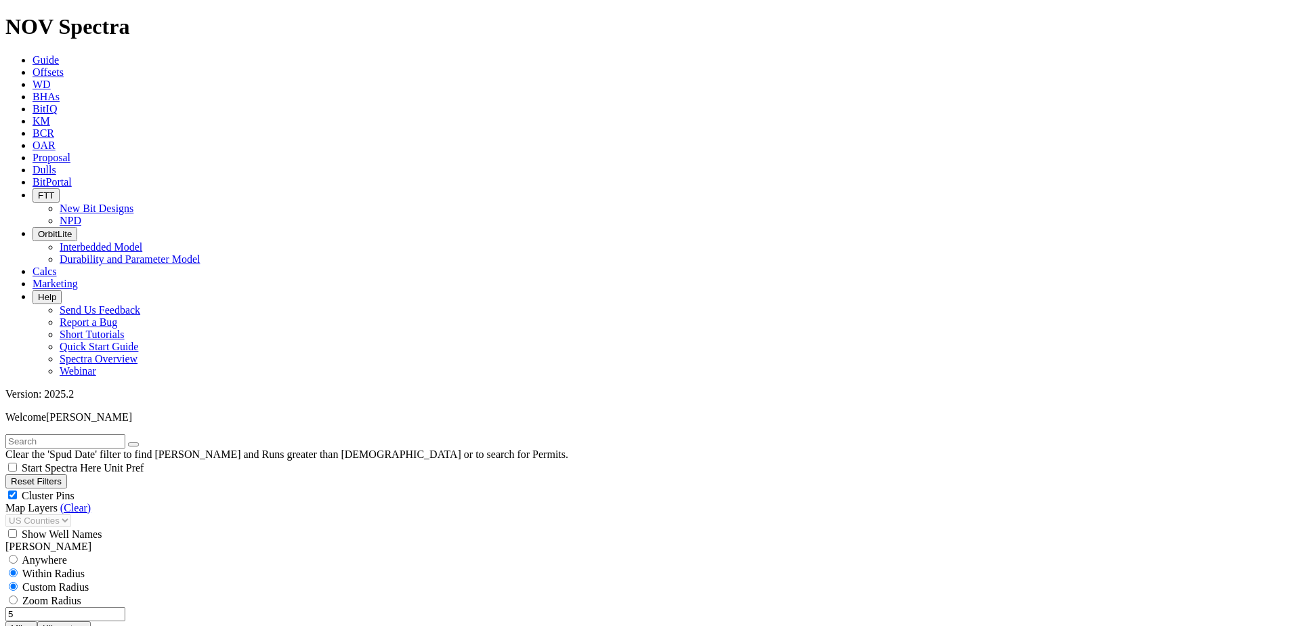
select select "7.875"
checkbox input "false"
select select "? number:7.875 ?"
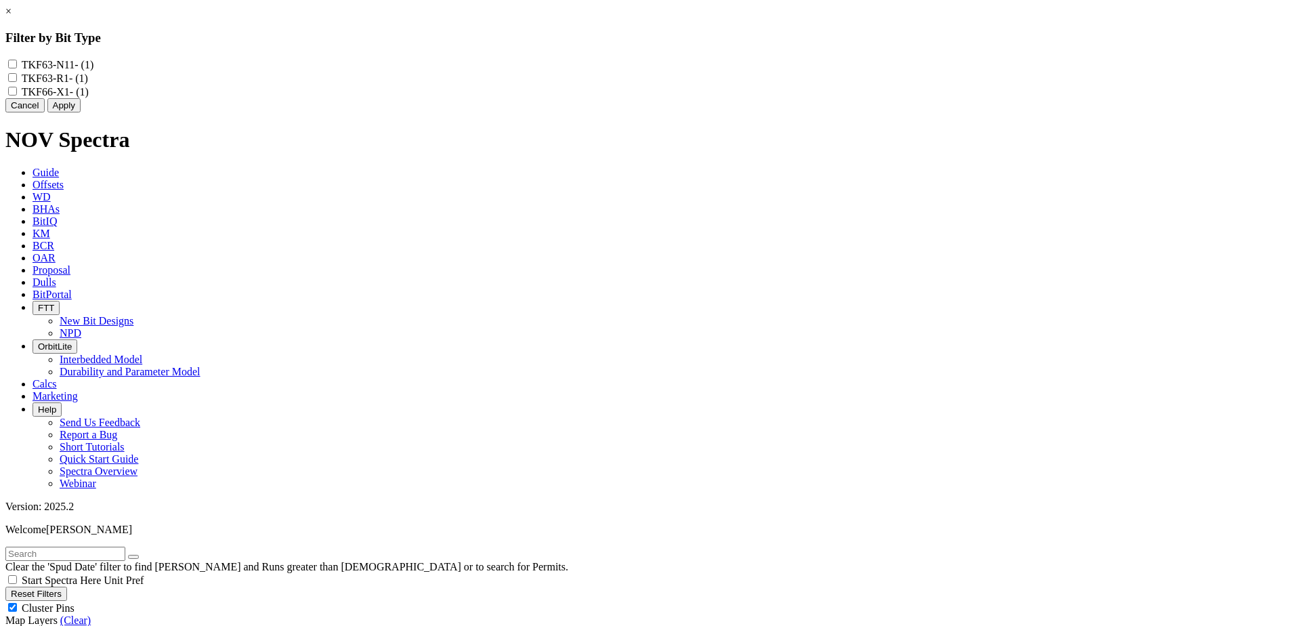
click at [17, 64] on input "TKF63-N11 - (1)" at bounding box center [12, 64] width 9 height 9
checkbox input "true"
click at [81, 112] on button "Apply" at bounding box center [63, 105] width 33 height 14
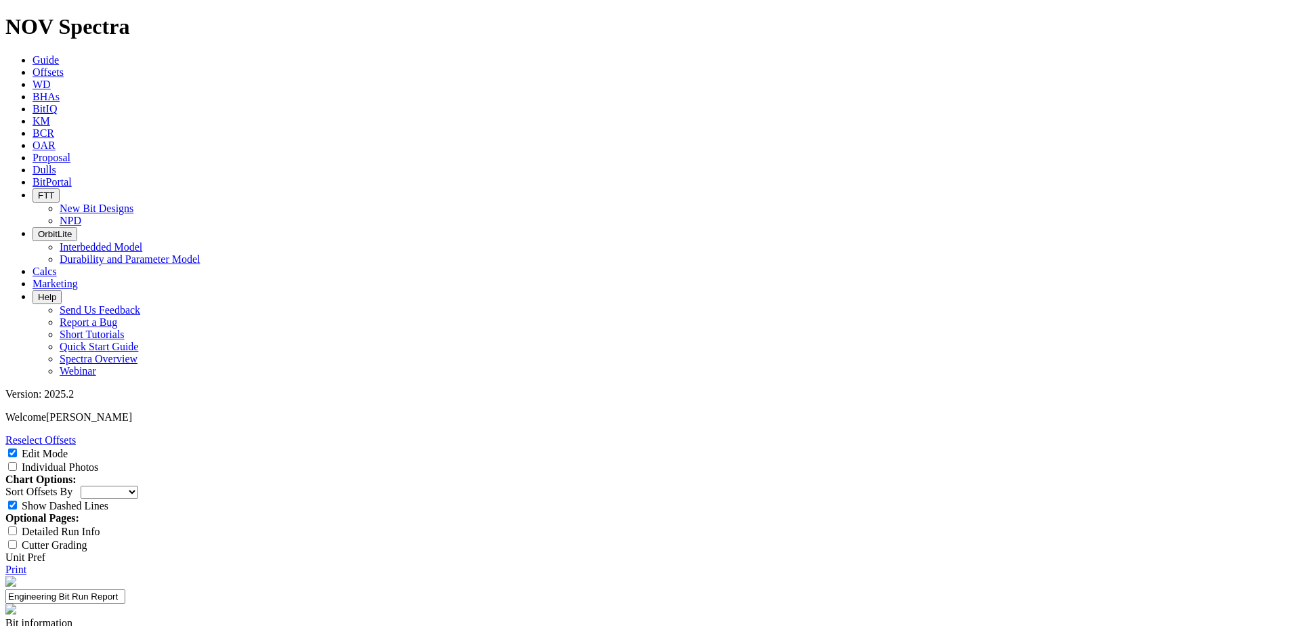
select select "Bit Material"
paste input "PE8913"
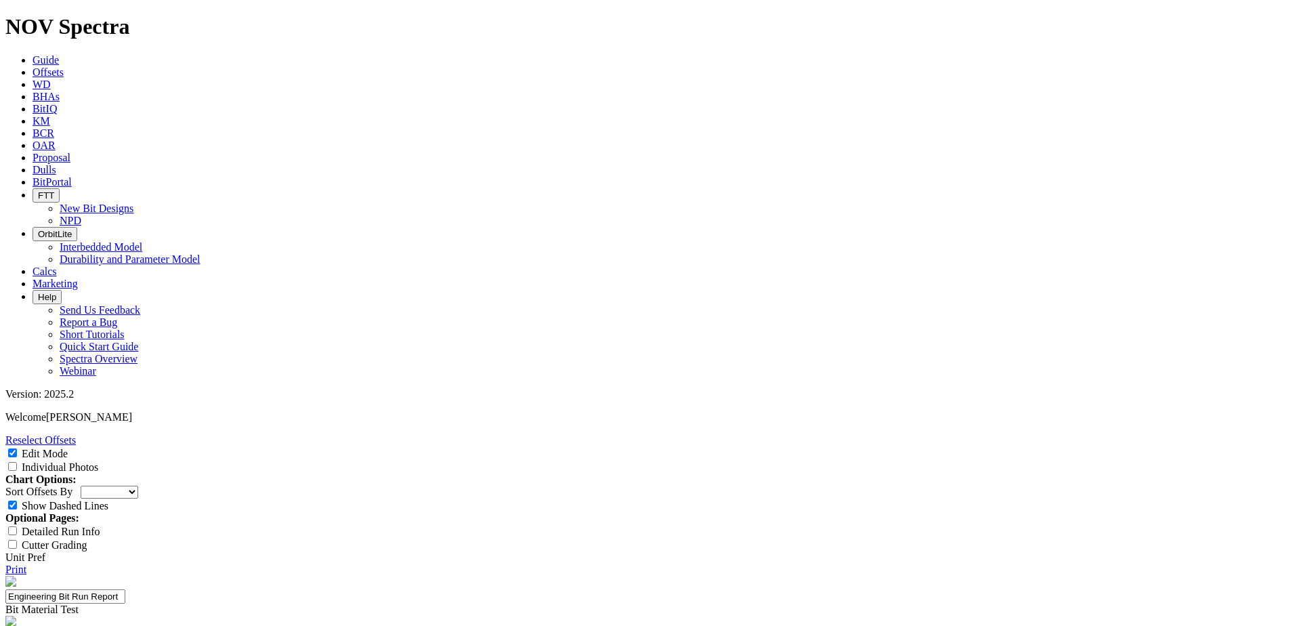
type input "PE8913"
paste textarea "Use PE8913 – 10111150 in place of 10155646 (PWD ENDURO ELITE+) and 10147042 (PW…"
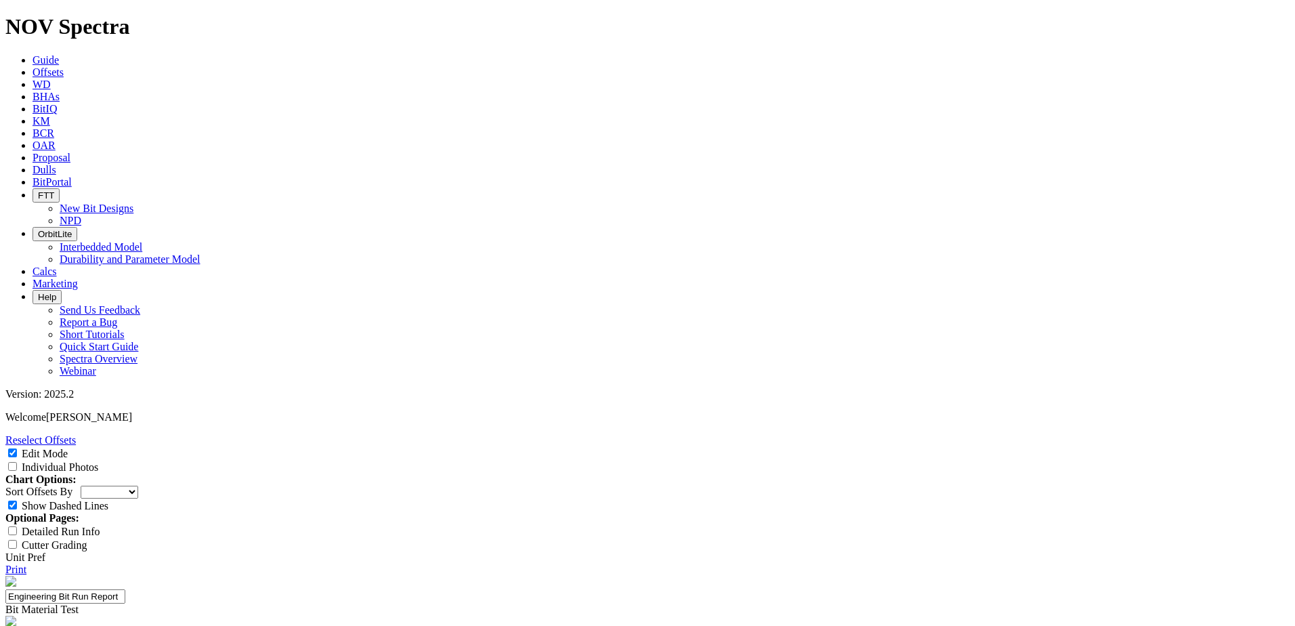
type textarea "Use PE8913 – 10111150 in place of 10155646 (PWD ENDURO ELITE+) and 10147042 (PW…"
type textarea "No test."
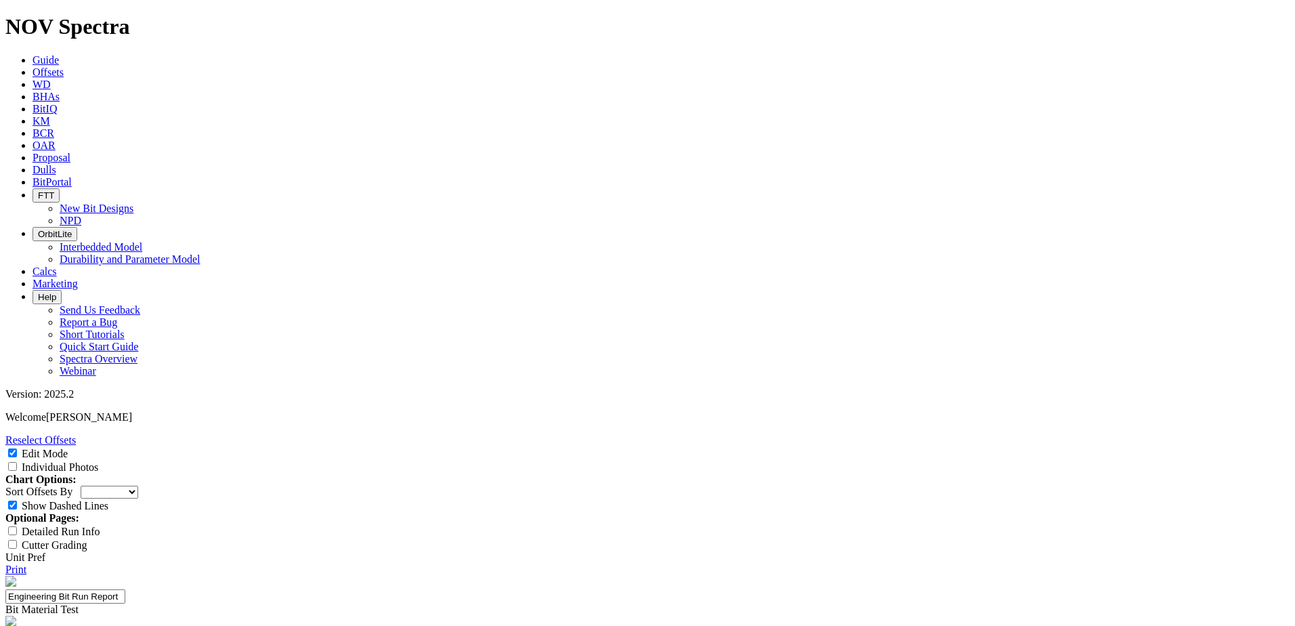
type textarea "RO C/N"
select select "string:N"
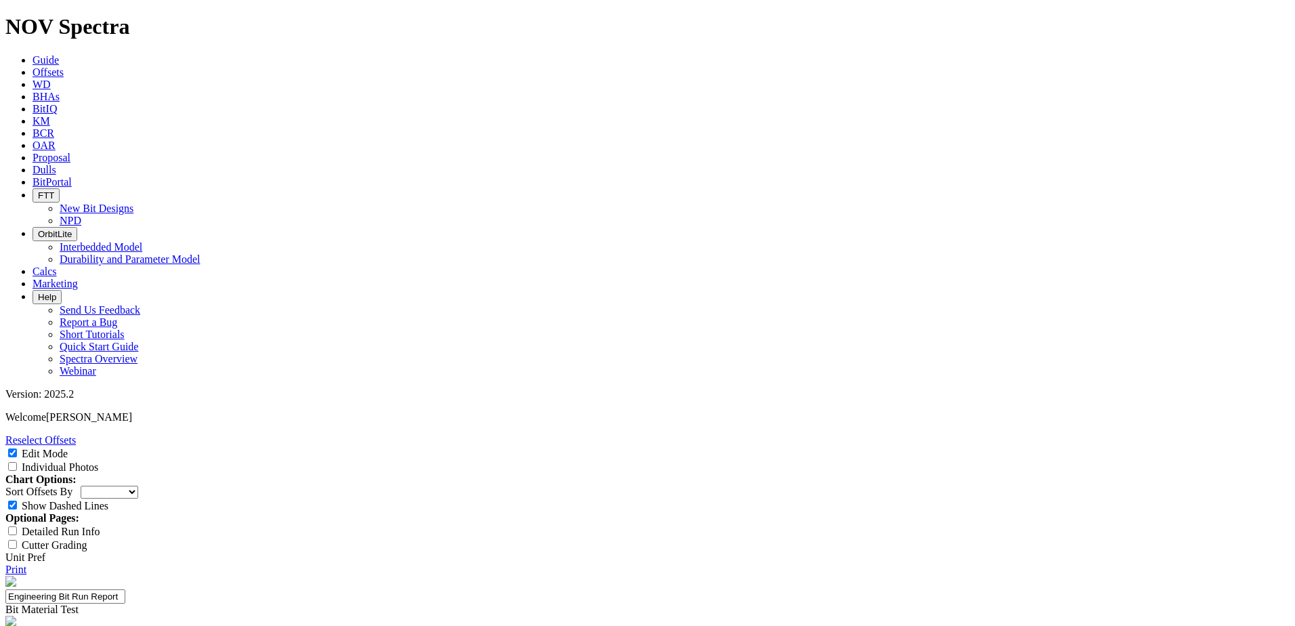
select select "string:N"
select select "number:7"
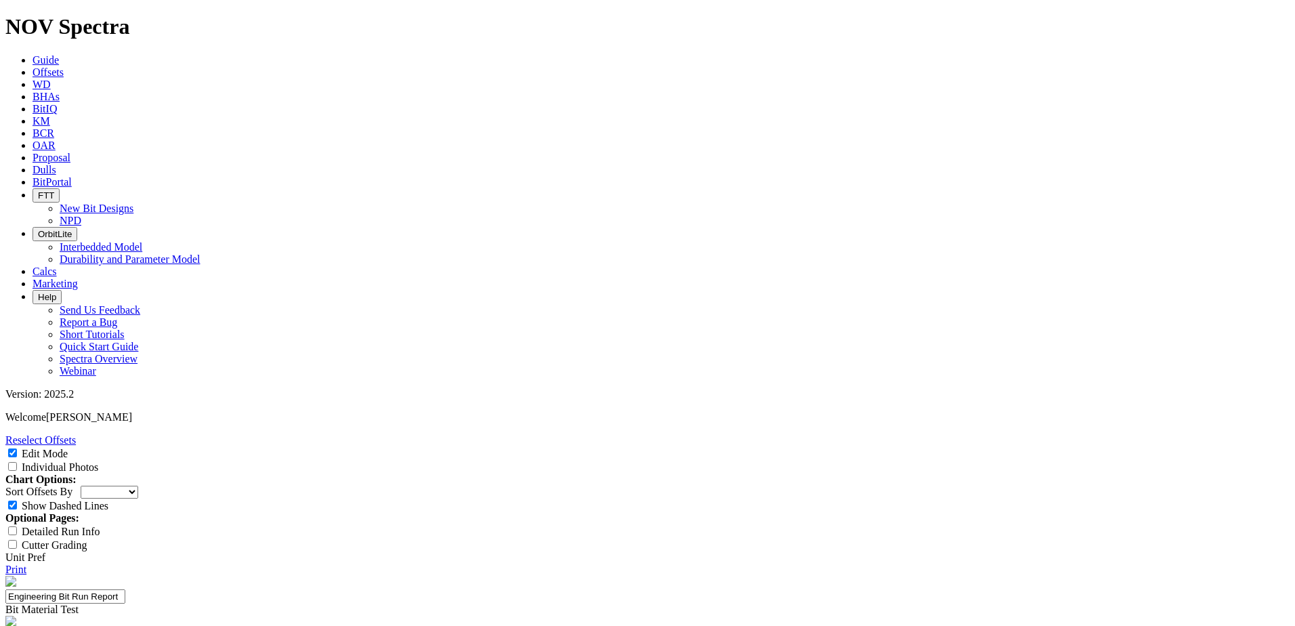
select select "number:7"
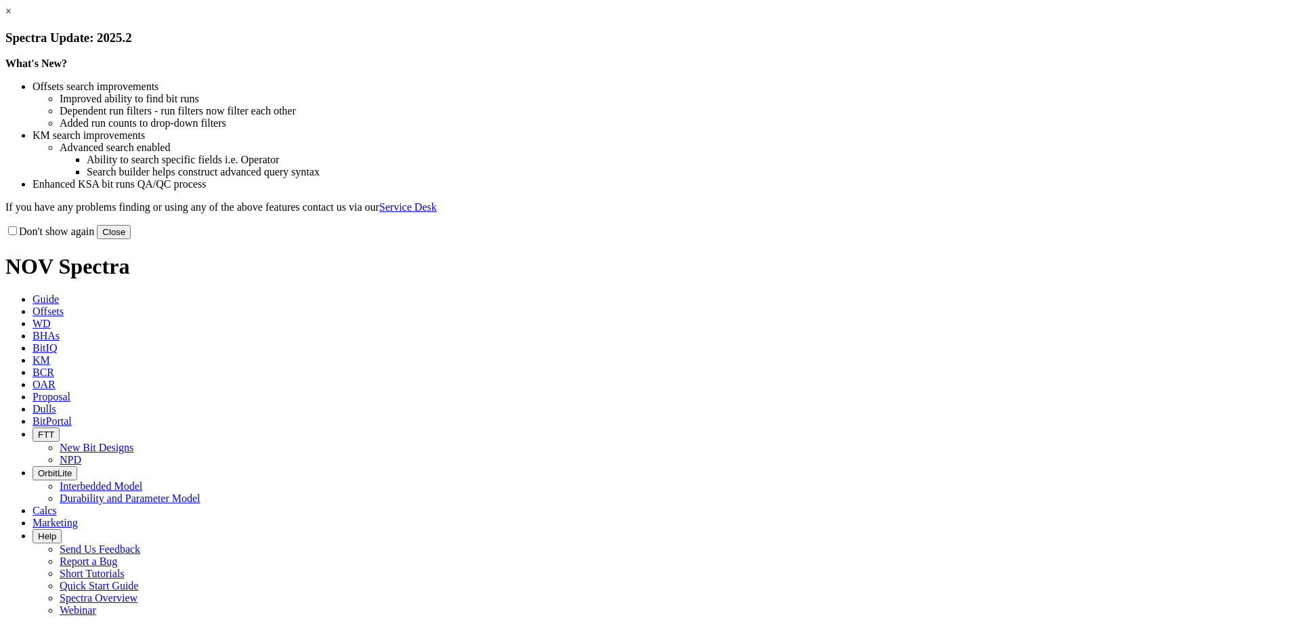
click at [131, 239] on button "Close" at bounding box center [114, 232] width 34 height 14
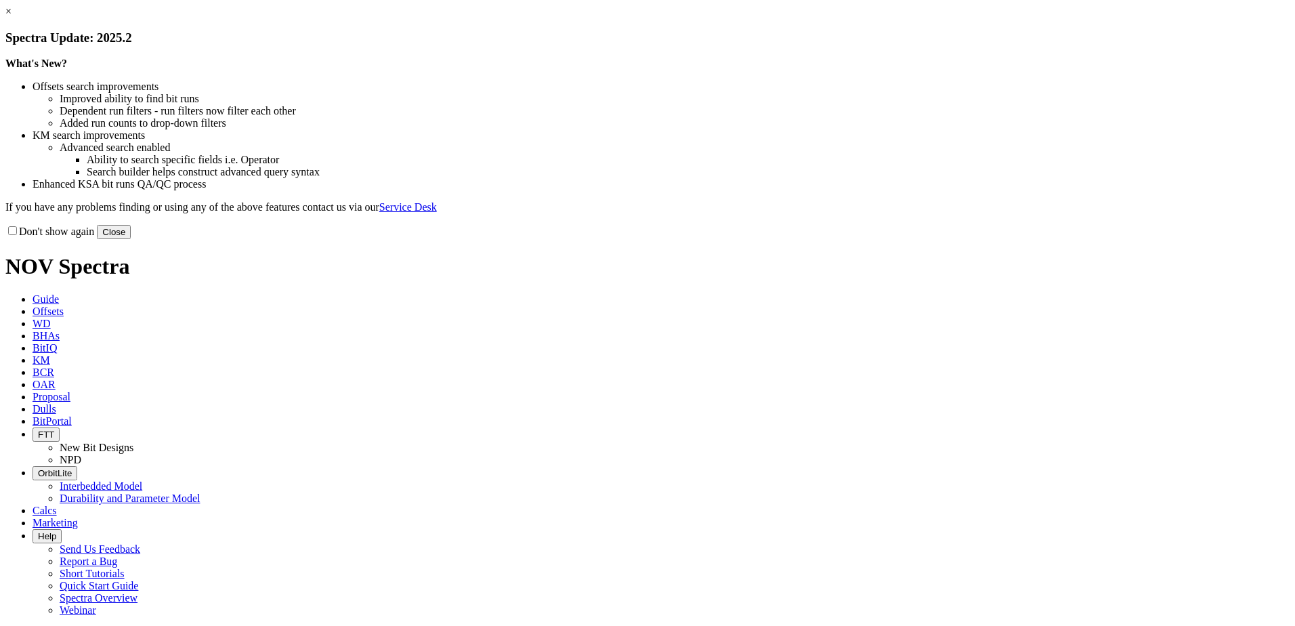
select select "Bit Material"
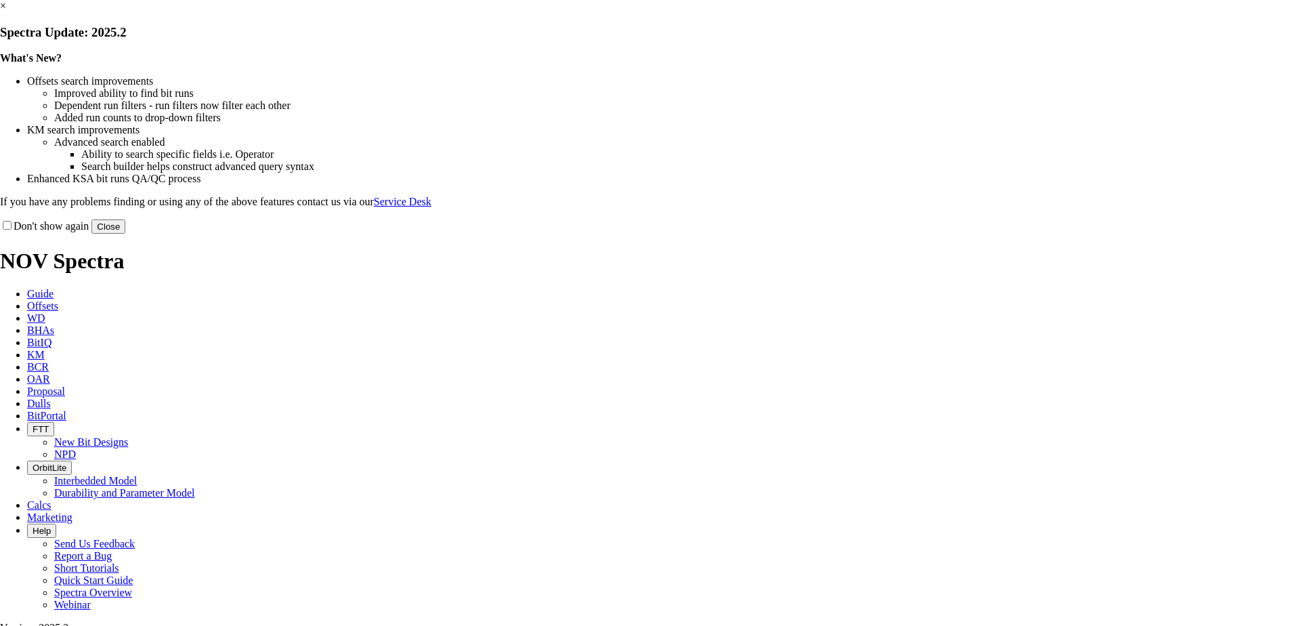
click at [125, 234] on button "Close" at bounding box center [108, 226] width 34 height 14
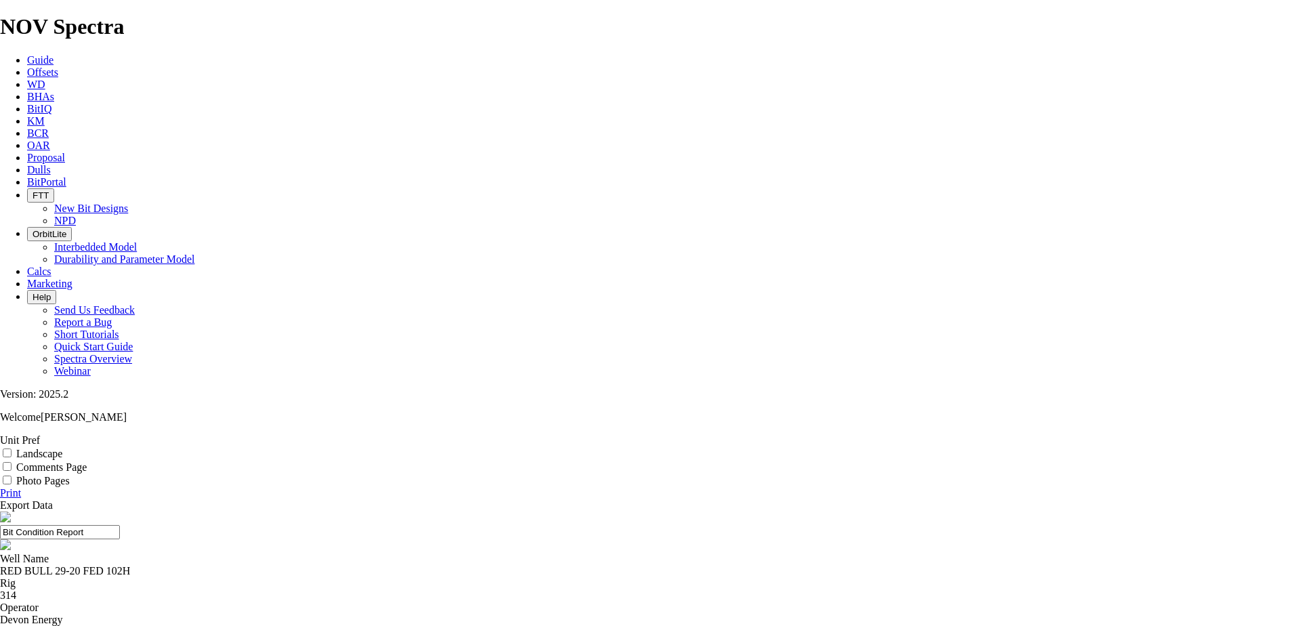
copy div "A320991"
drag, startPoint x: 569, startPoint y: 16, endPoint x: 580, endPoint y: 28, distance: 16.8
click at [51, 164] on link "Dulls" at bounding box center [39, 170] width 24 height 12
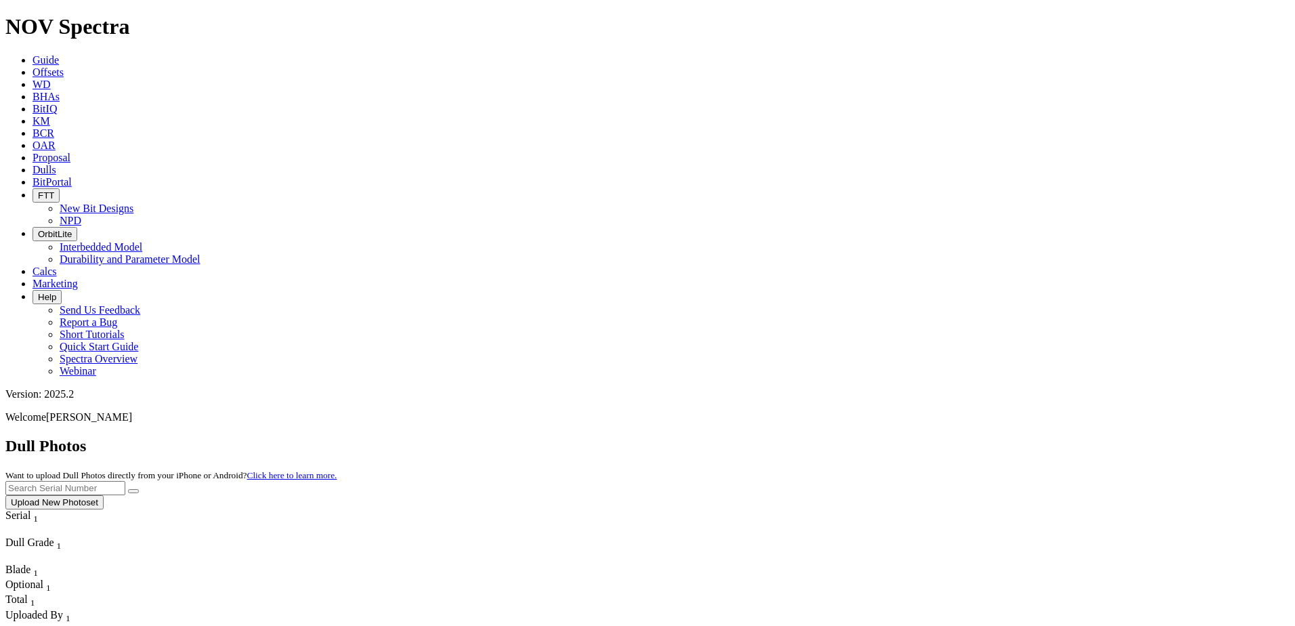
click at [125, 481] on input "text" at bounding box center [65, 488] width 120 height 14
paste input "A314217"
click at [133, 491] on icon "submit" at bounding box center [133, 491] width 0 height 0
click at [125, 481] on input "A314217" at bounding box center [65, 488] width 120 height 14
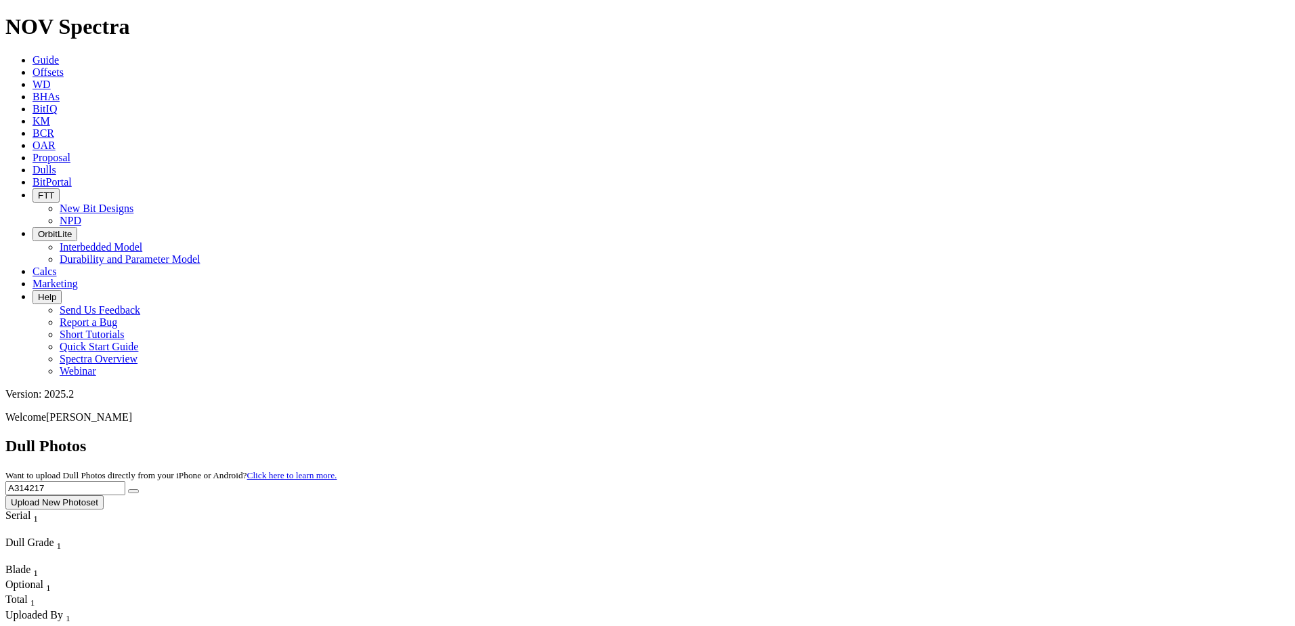
click at [125, 481] on input "A314217" at bounding box center [65, 488] width 120 height 14
paste input "5452"
click at [133, 491] on icon "submit" at bounding box center [133, 491] width 0 height 0
click at [125, 481] on input "A315452" at bounding box center [65, 488] width 120 height 14
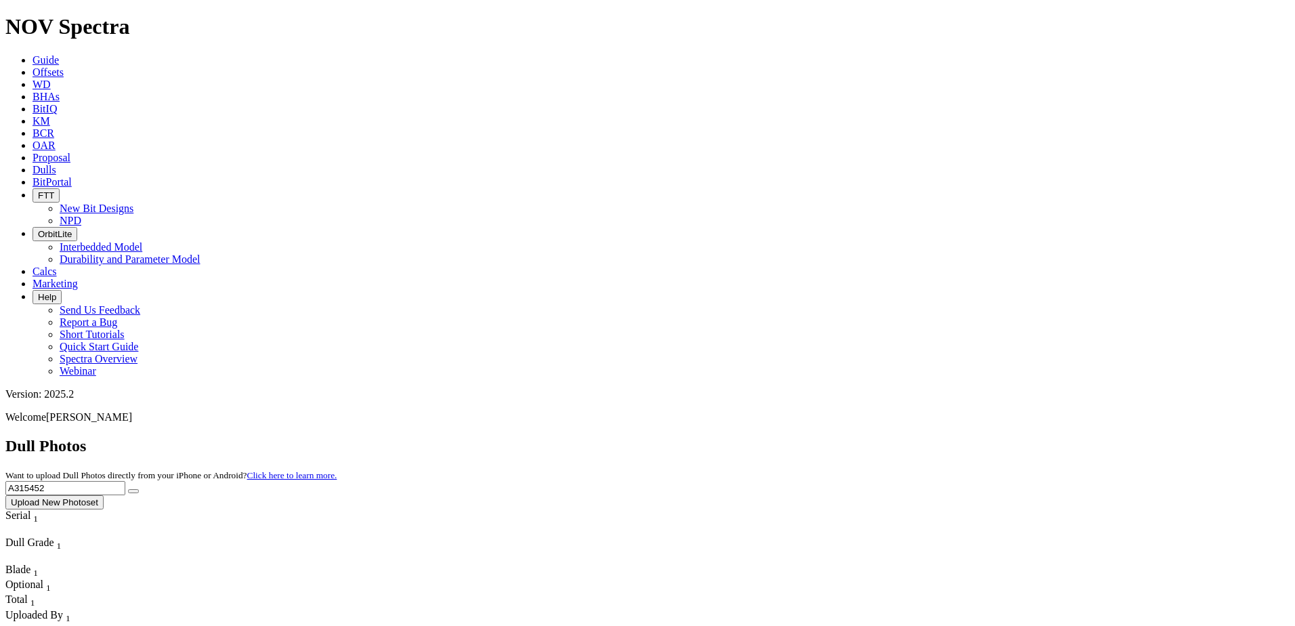
click at [125, 481] on input "A315452" at bounding box center [65, 488] width 120 height 14
paste input "20176"
click at [133, 491] on icon "submit" at bounding box center [133, 491] width 0 height 0
click at [125, 481] on input "A320176" at bounding box center [65, 488] width 120 height 14
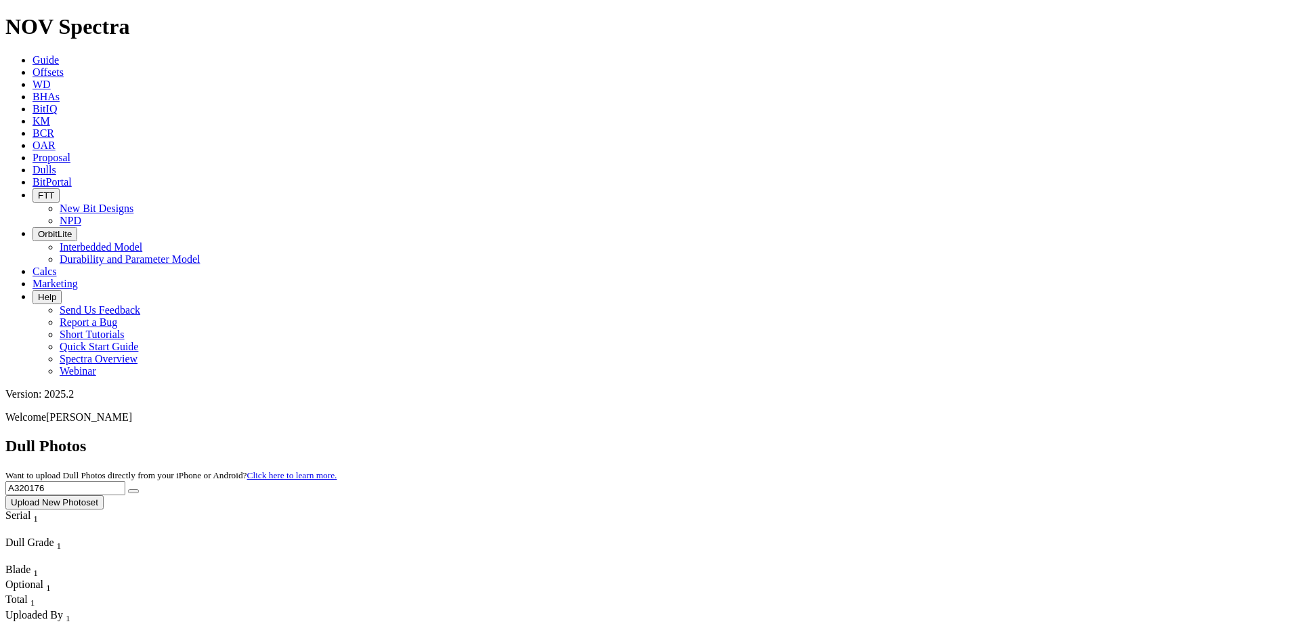
paste input "80"
click at [139, 489] on button "submit" at bounding box center [133, 491] width 11 height 4
click at [125, 481] on input "A320180" at bounding box center [65, 488] width 120 height 14
paste input "1439"
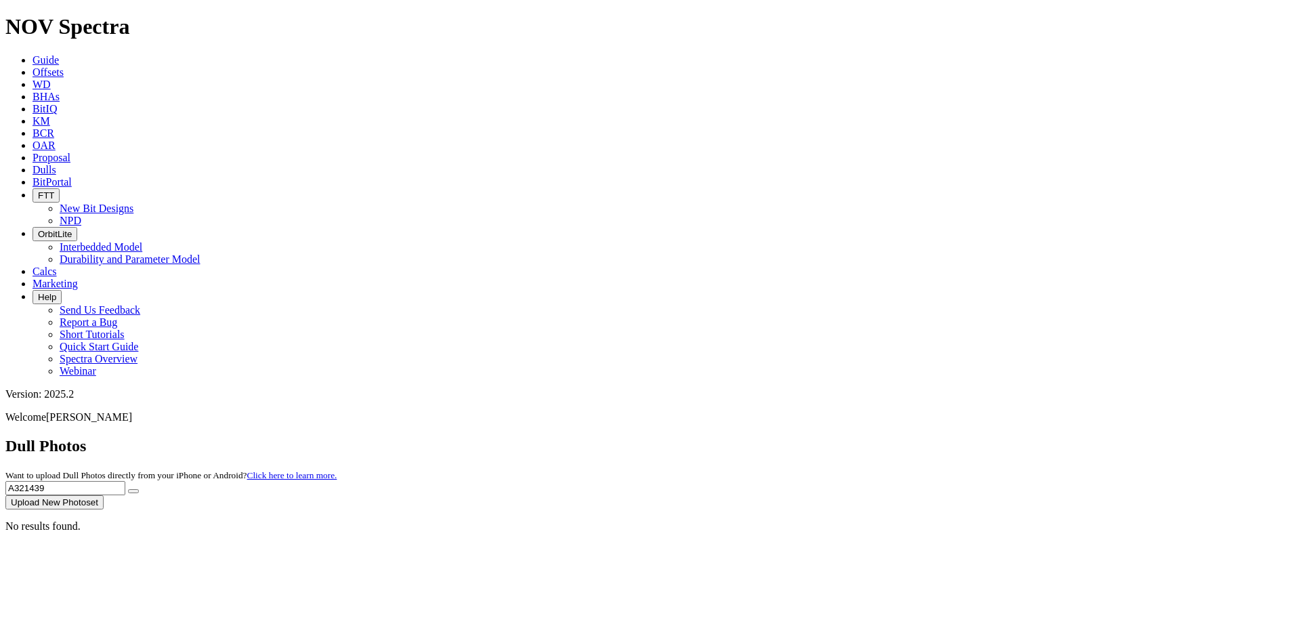
click at [133, 491] on icon "submit" at bounding box center [133, 491] width 0 height 0
click at [125, 481] on input "A321439" at bounding box center [65, 488] width 120 height 14
click at [133, 491] on icon "submit" at bounding box center [133, 491] width 0 height 0
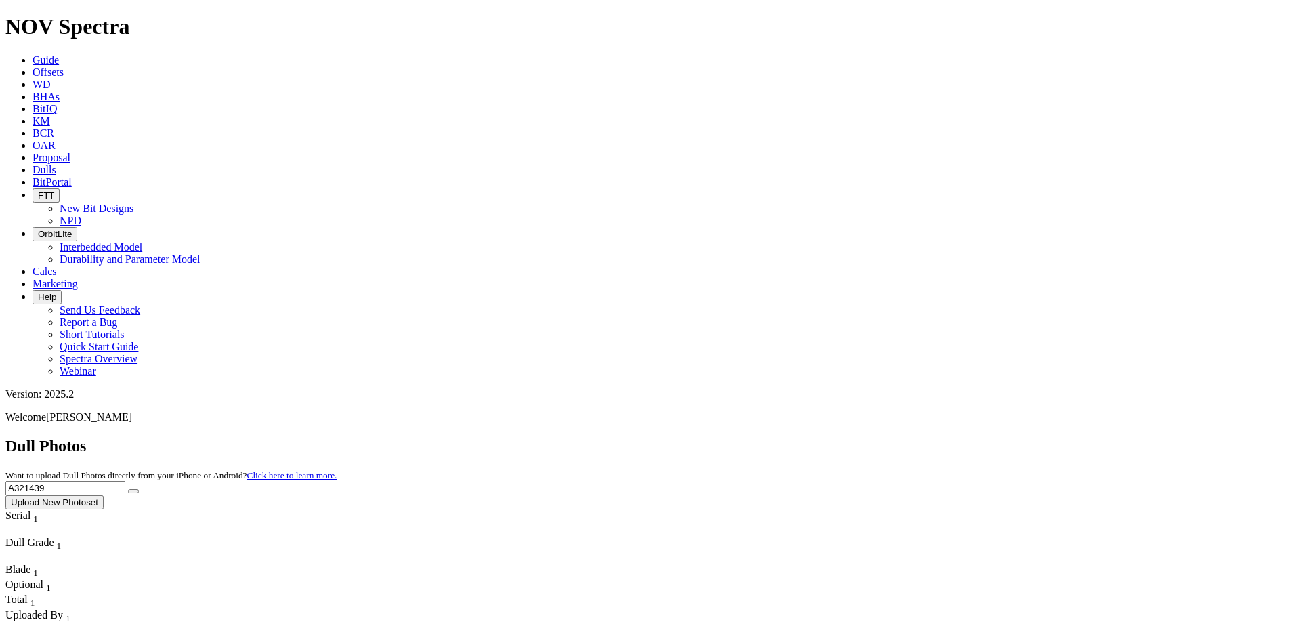
click at [125, 481] on input "A321439" at bounding box center [65, 488] width 120 height 14
paste input "0996"
type input "A320996"
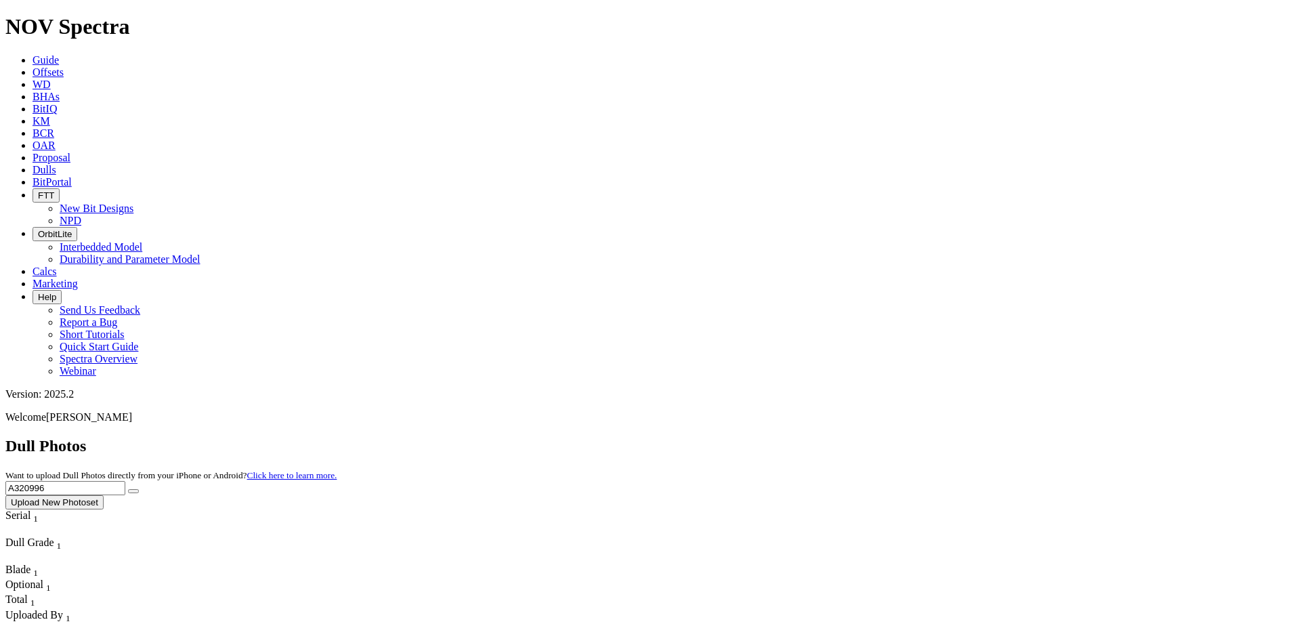
click at [139, 489] on button "submit" at bounding box center [133, 491] width 11 height 4
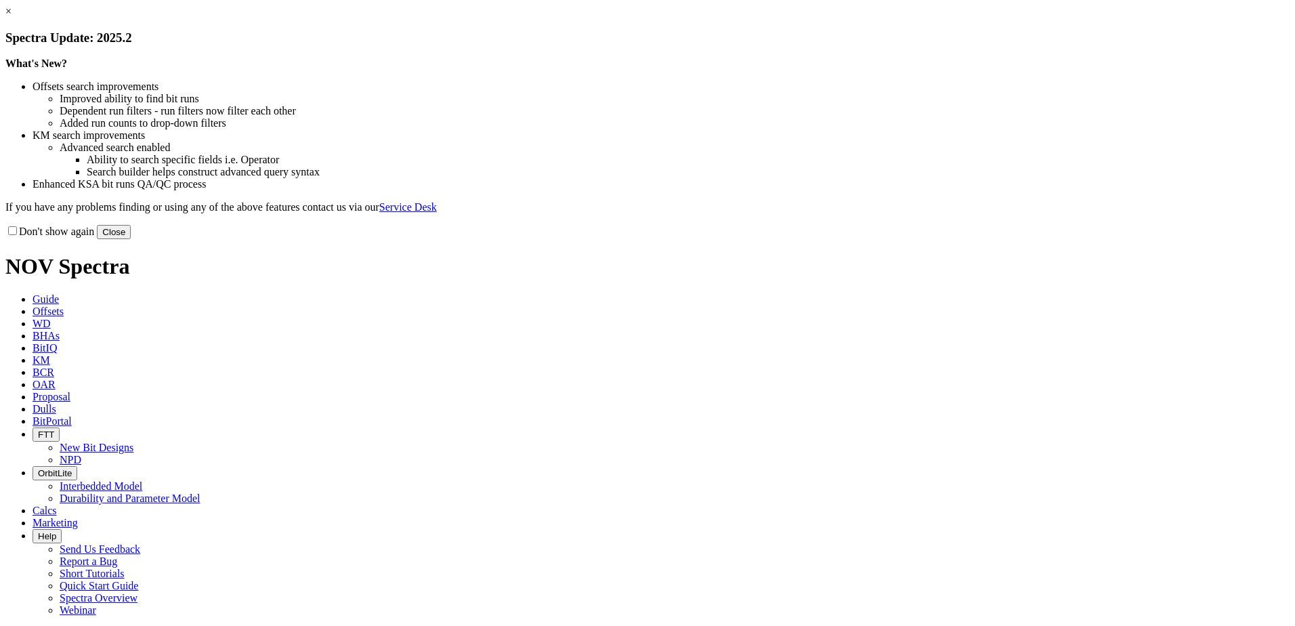
click at [131, 239] on button "Close" at bounding box center [114, 232] width 34 height 14
